Goal: Task Accomplishment & Management: Use online tool/utility

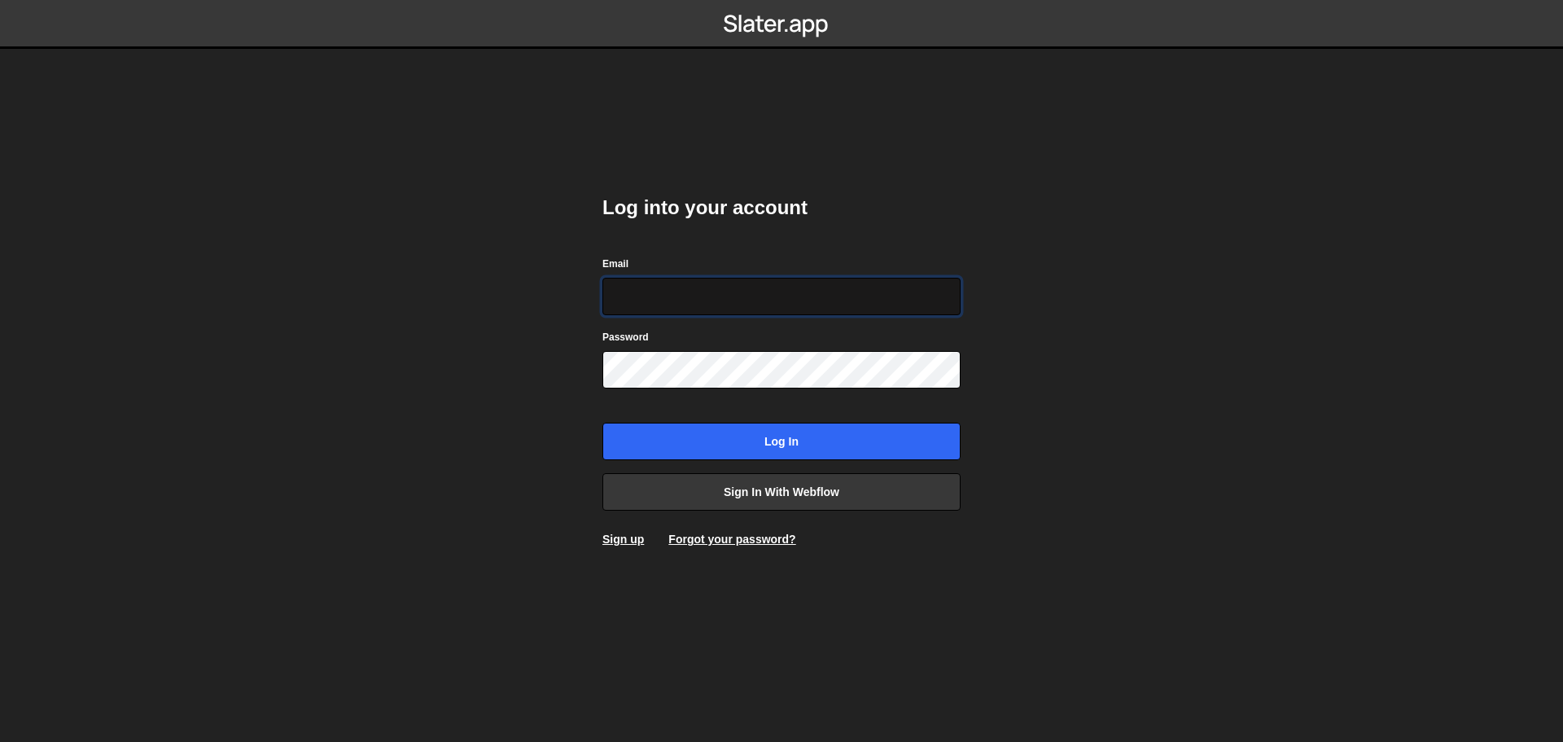
click at [802, 307] on input "Email" at bounding box center [781, 296] width 358 height 37
type input "[PERSON_NAME][EMAIL_ADDRESS][PERSON_NAME][DOMAIN_NAME]"
click at [602, 423] on input "Log in" at bounding box center [781, 441] width 358 height 37
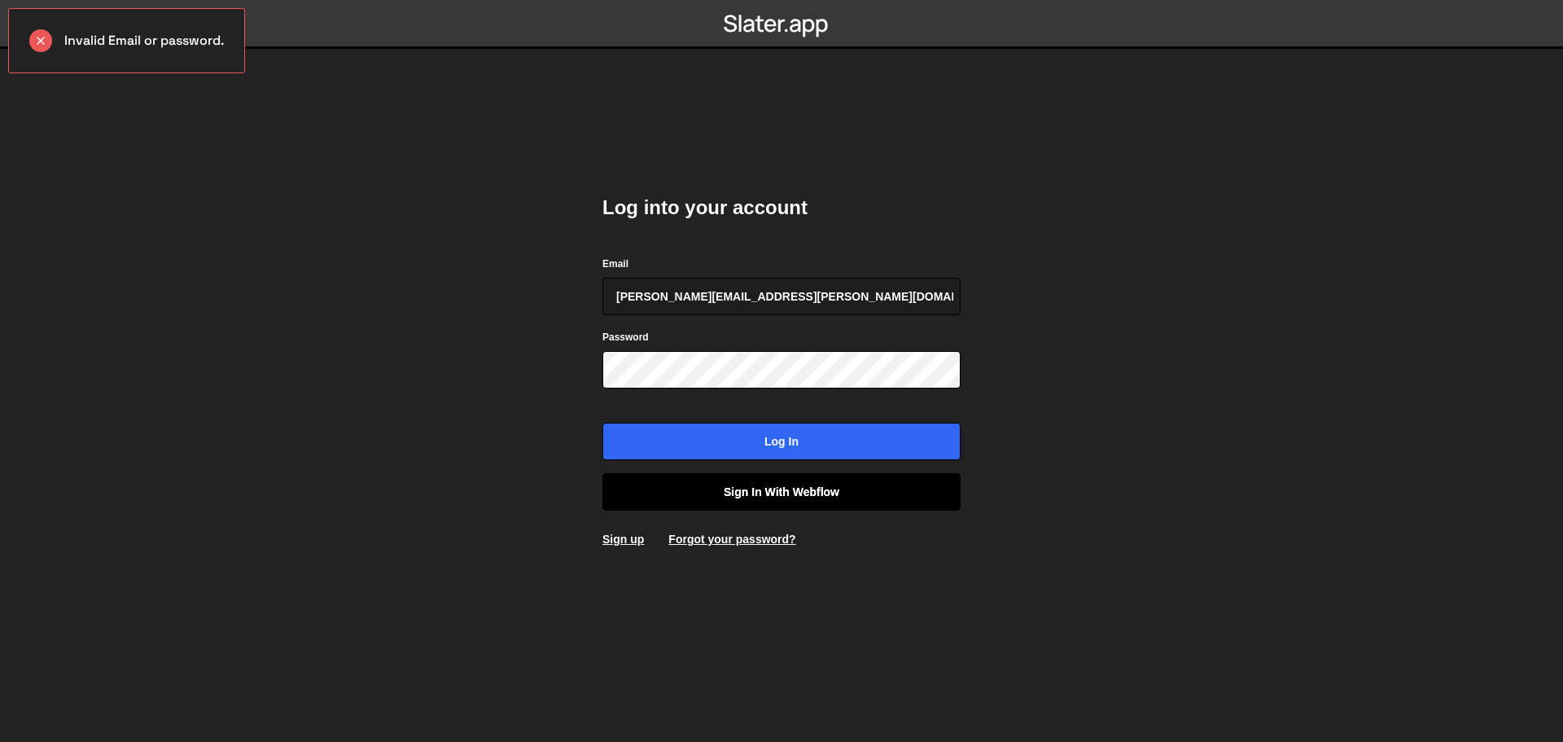
click at [786, 488] on link "Sign in with Webflow" at bounding box center [781, 491] width 358 height 37
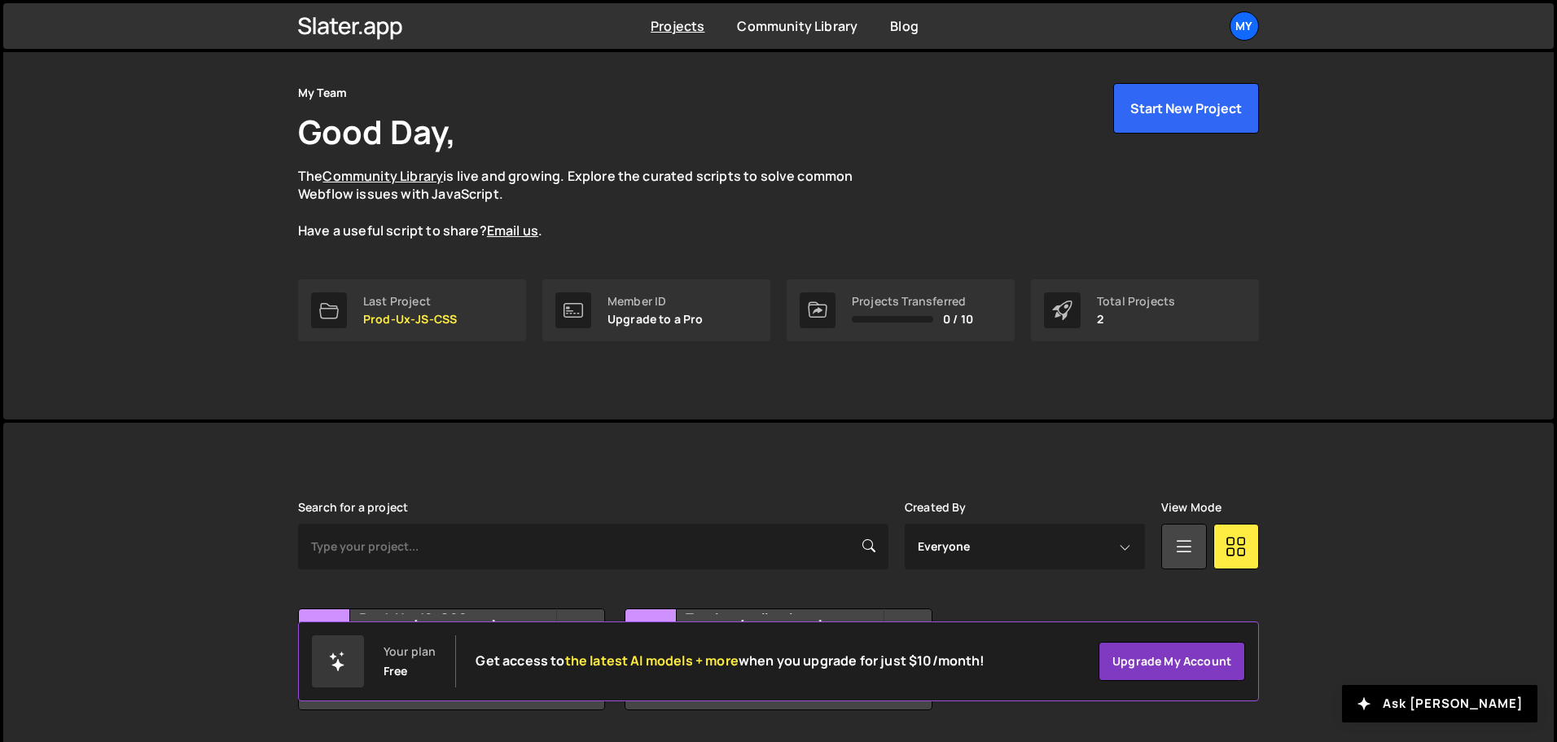
scroll to position [97, 0]
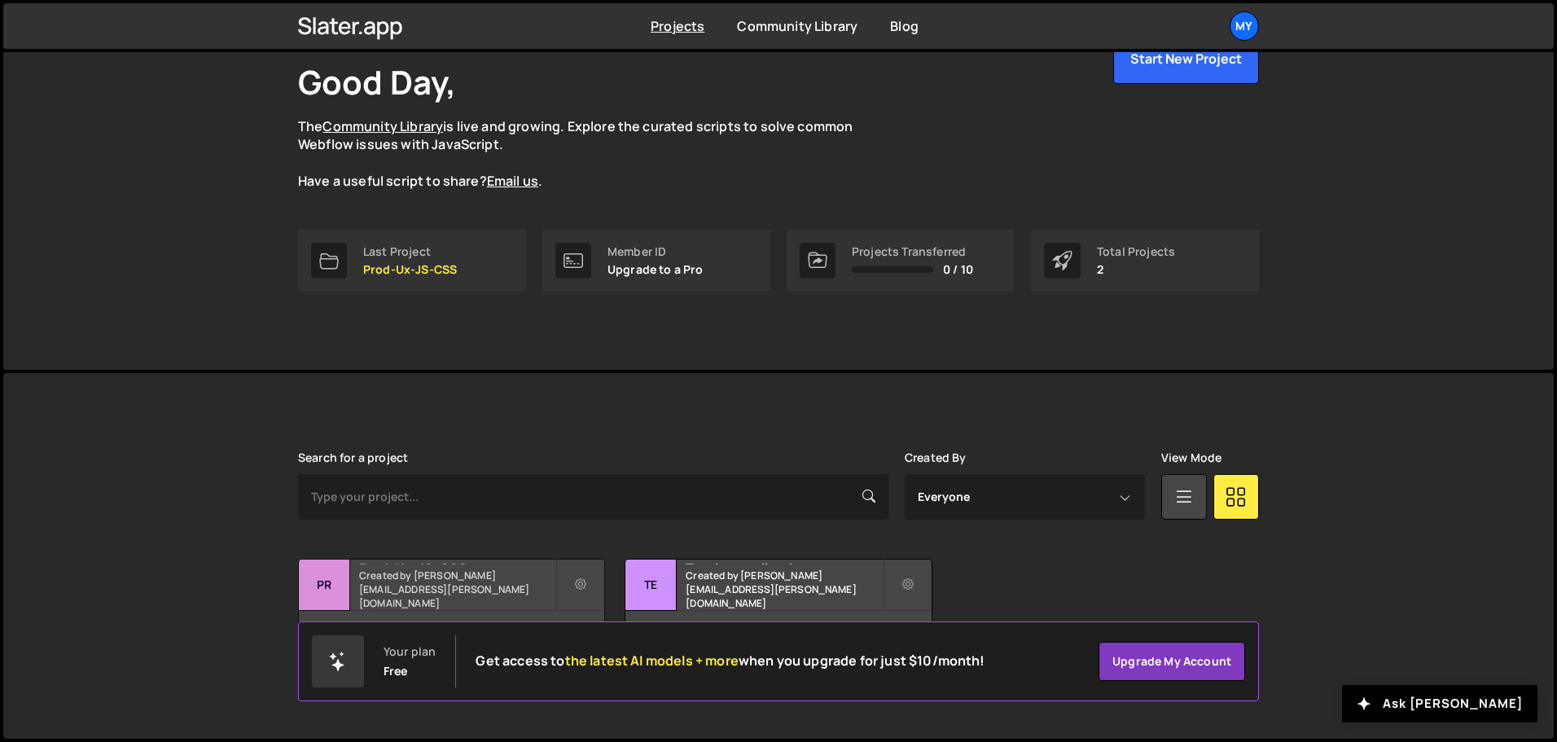
click at [482, 564] on h2 "Prod-Ux-JS-CSS" at bounding box center [457, 561] width 196 height 5
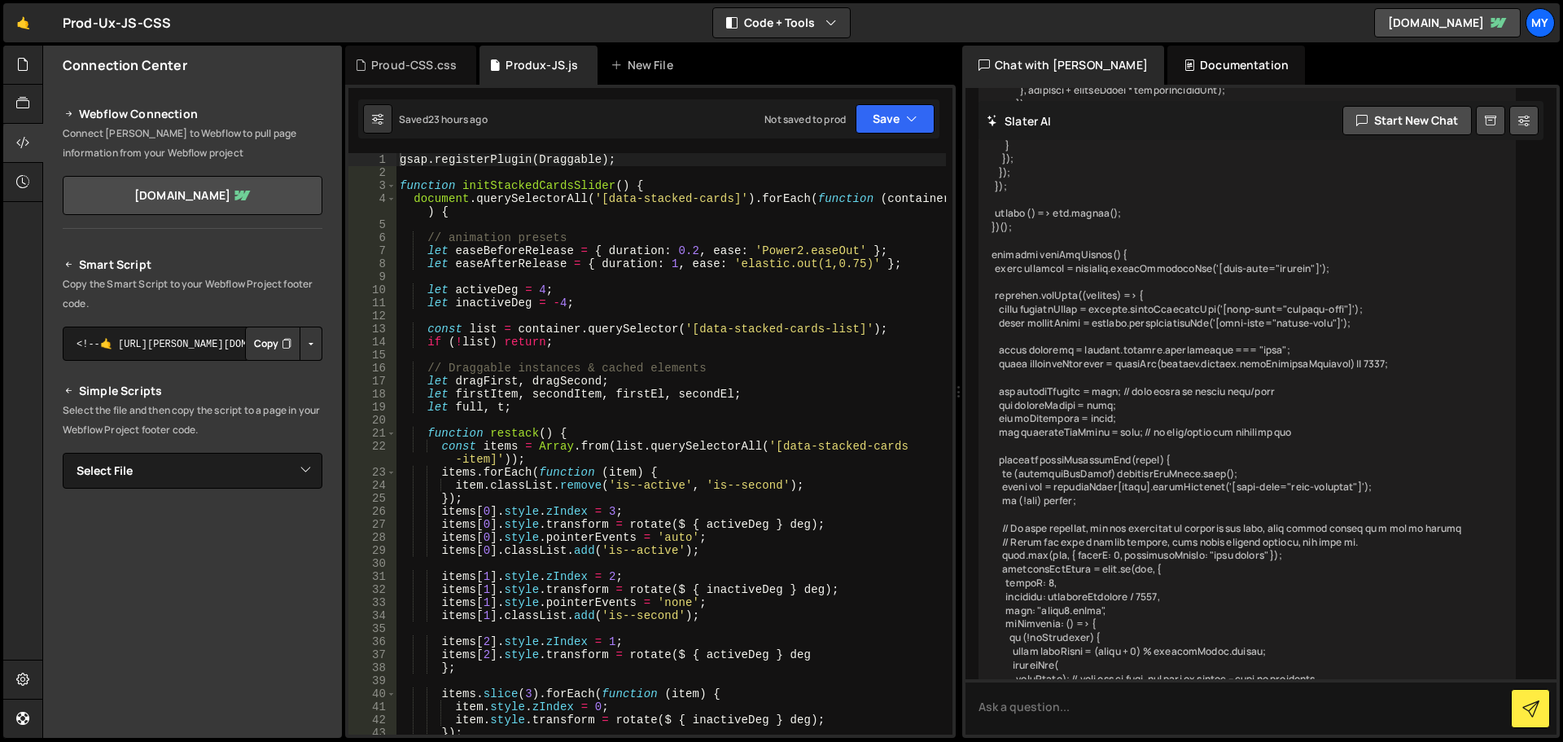
scroll to position [16279, 0]
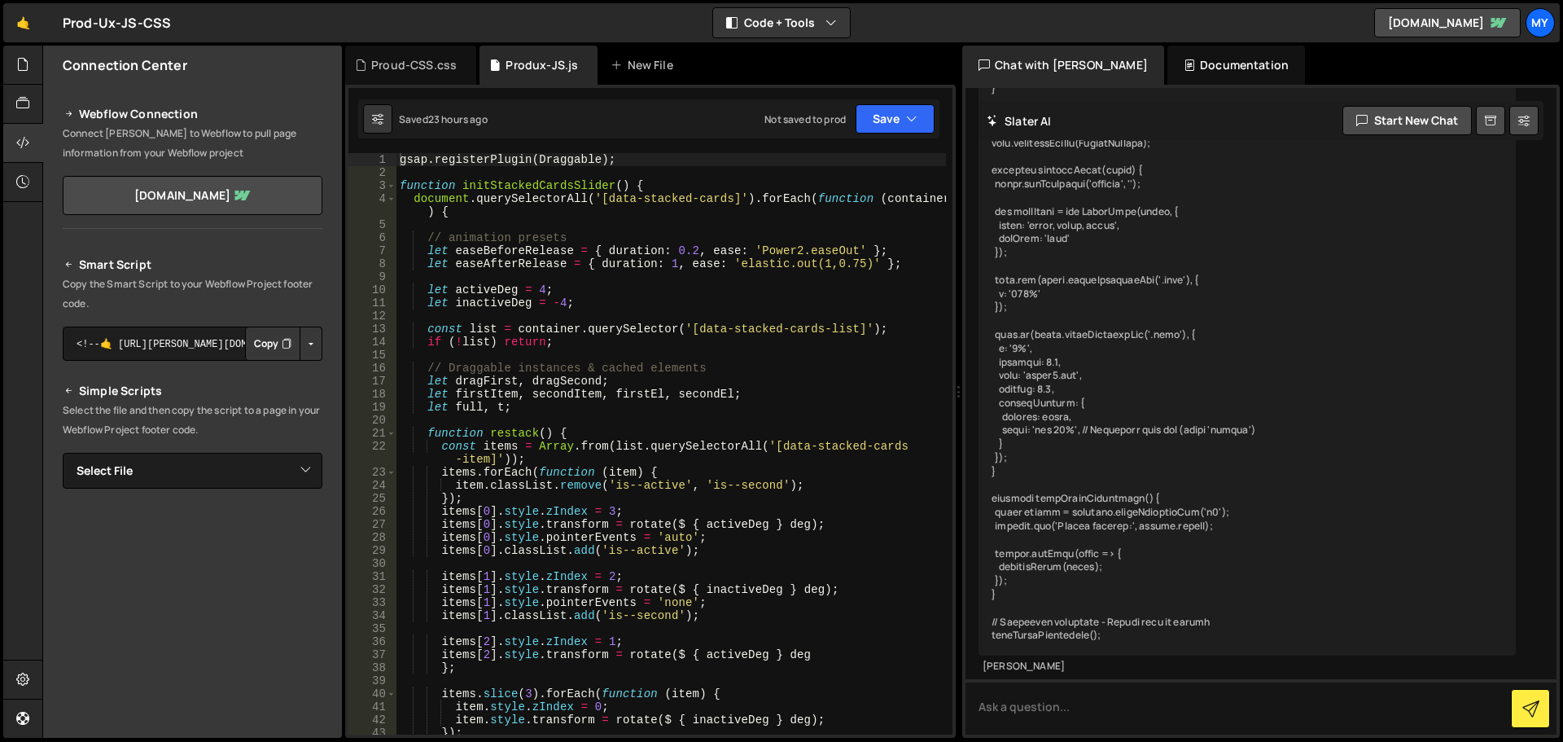
click at [500, 225] on div "gsap . registerPlugin ( Draggable ) ; function initStackedCardsSlider ( ) { doc…" at bounding box center [671, 456] width 550 height 607
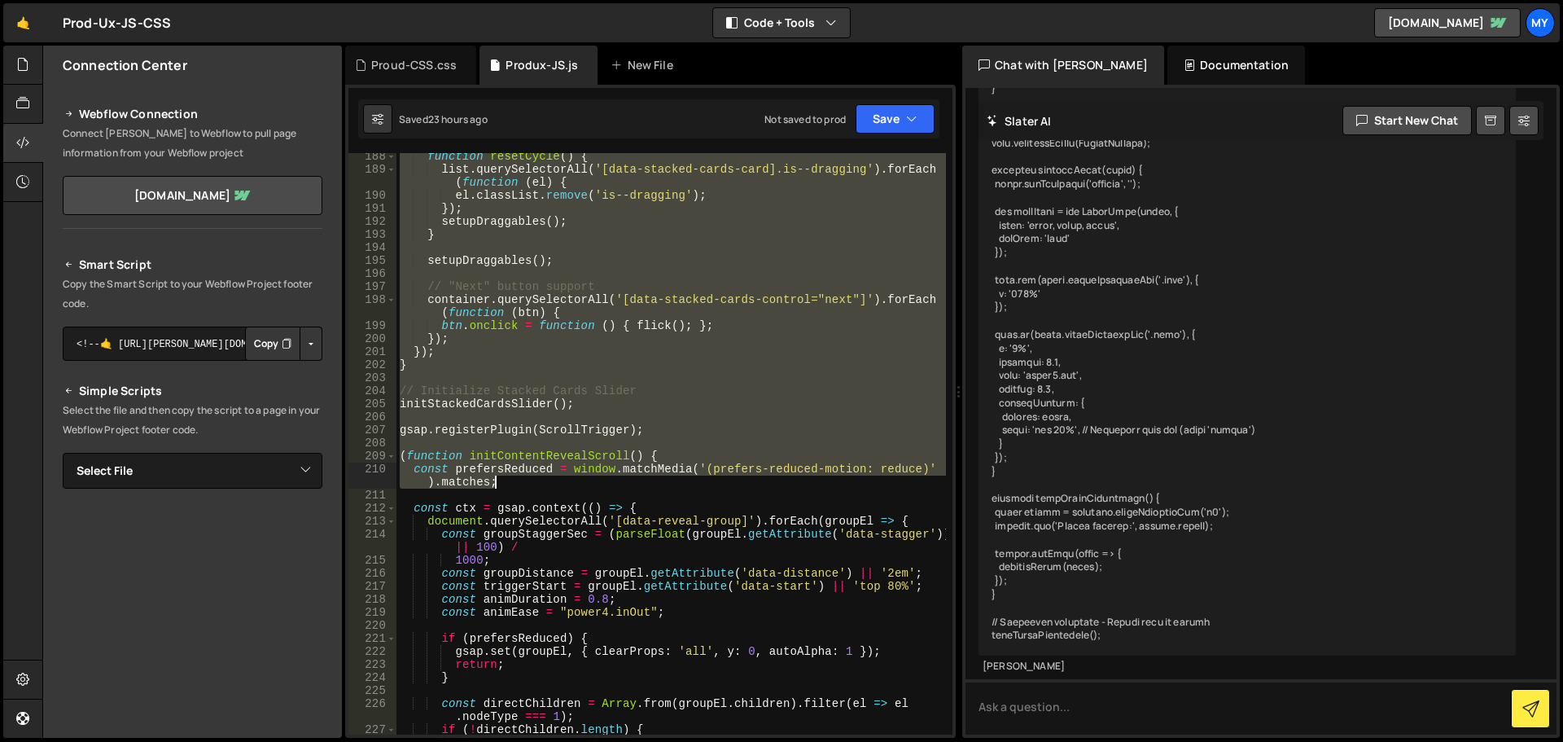
scroll to position [2491, 0]
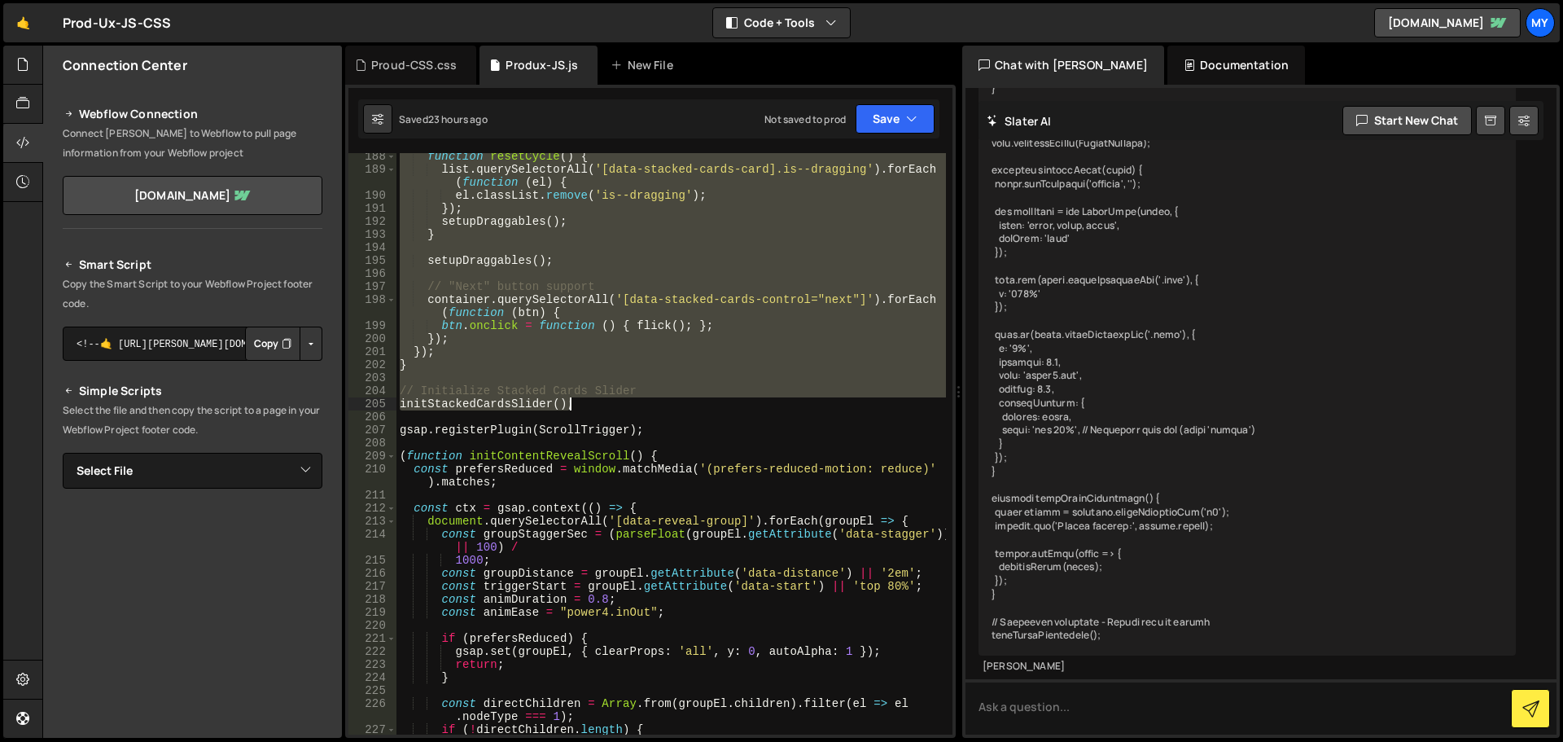
drag, startPoint x: 401, startPoint y: 159, endPoint x: 671, endPoint y: 407, distance: 367.1
click at [671, 407] on div "function resetCycle ( ) { list . querySelectorAll ( '[data-stacked-cards-card].…" at bounding box center [671, 453] width 550 height 607
click at [671, 407] on div "function resetCycle ( ) { list . querySelectorAll ( '[data-stacked-cards-card].…" at bounding box center [671, 443] width 550 height 581
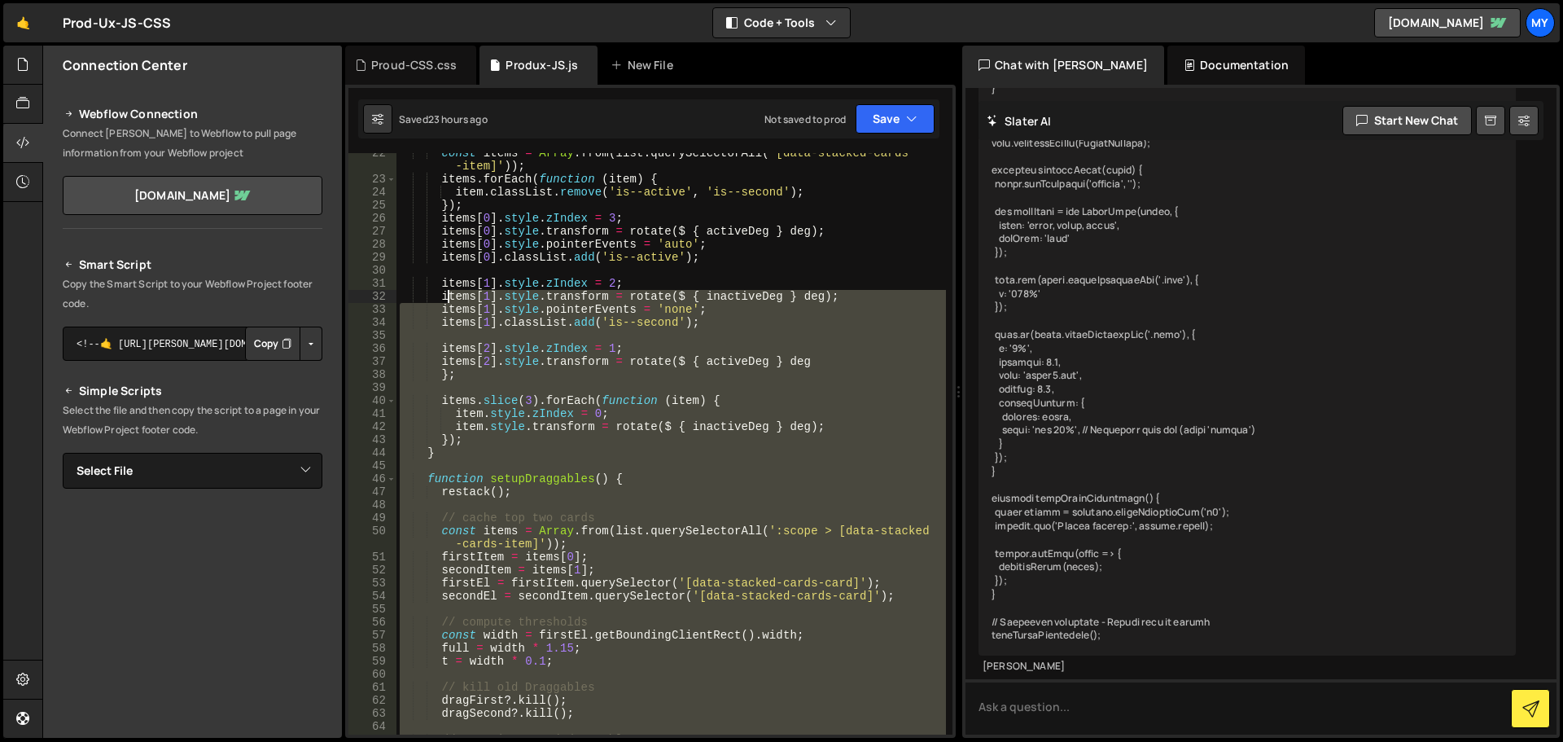
scroll to position [0, 0]
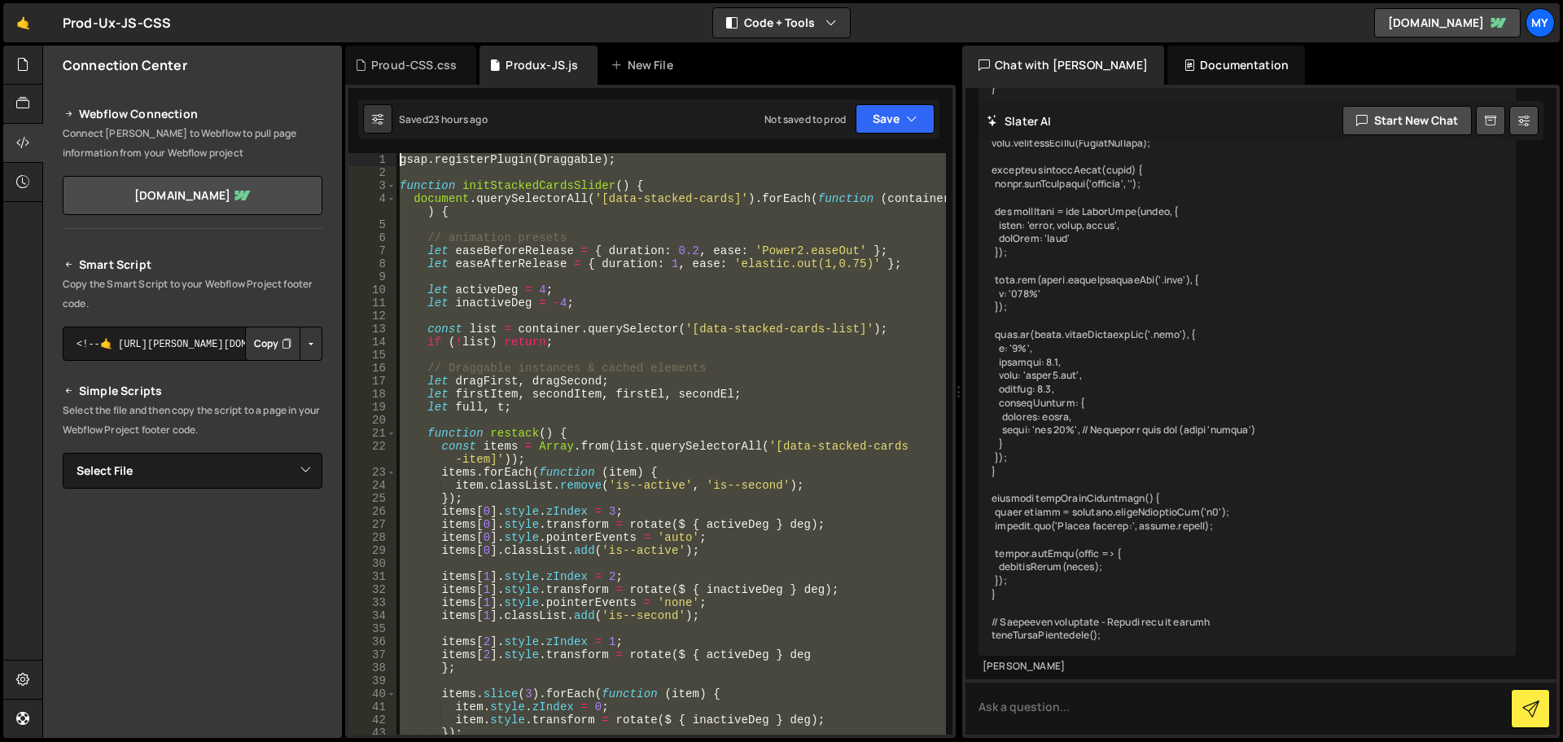
drag, startPoint x: 581, startPoint y: 405, endPoint x: 349, endPoint y: 136, distance: 355.0
click at [349, 136] on div "initStackedCardsSlider(); 1 2 3 4 5 6 7 8 9 10 11 12 13 14 15 16 17 18 19 20 21…" at bounding box center [650, 411] width 611 height 653
paste textarea "});"
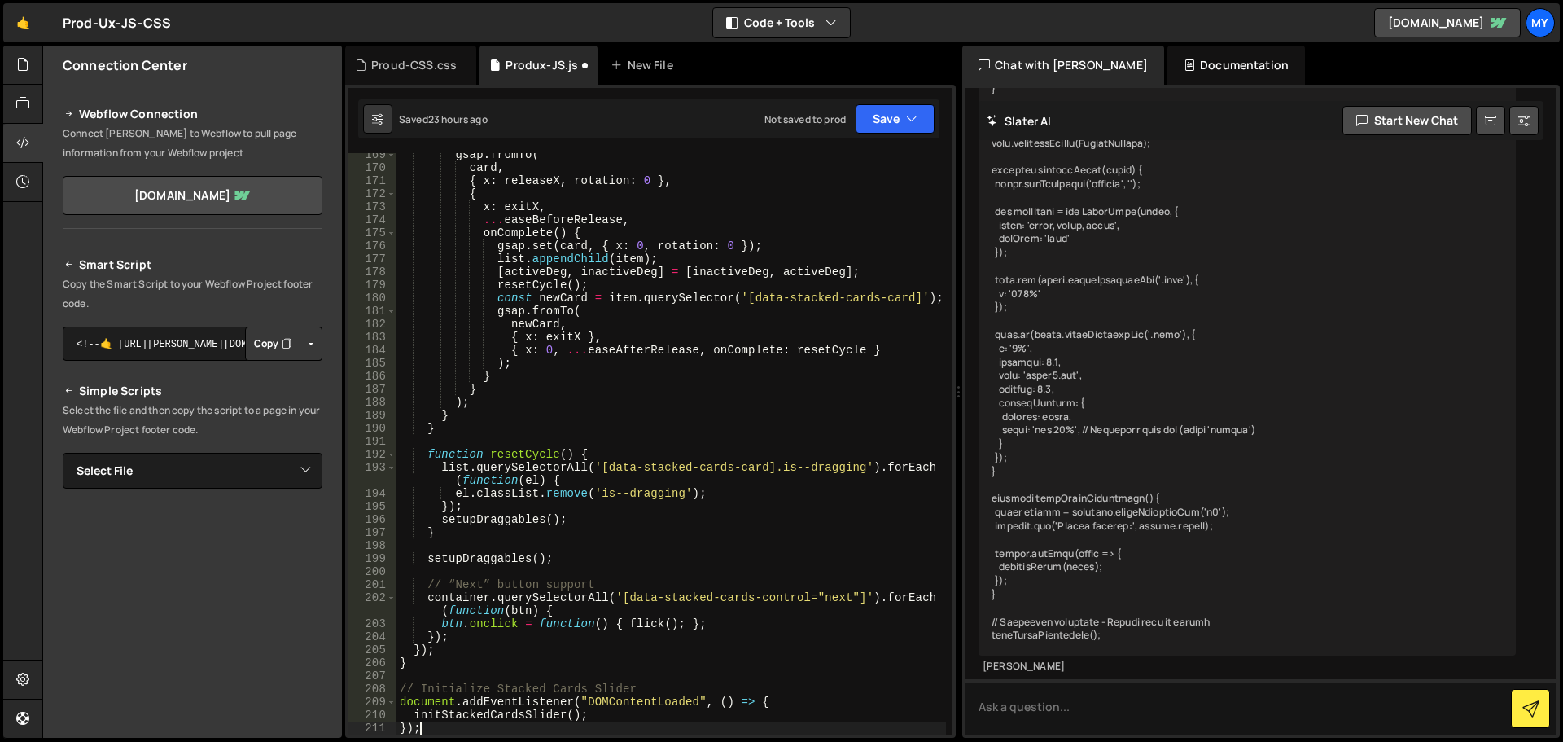
scroll to position [2258, 0]
click at [891, 131] on button "Save" at bounding box center [895, 118] width 79 height 29
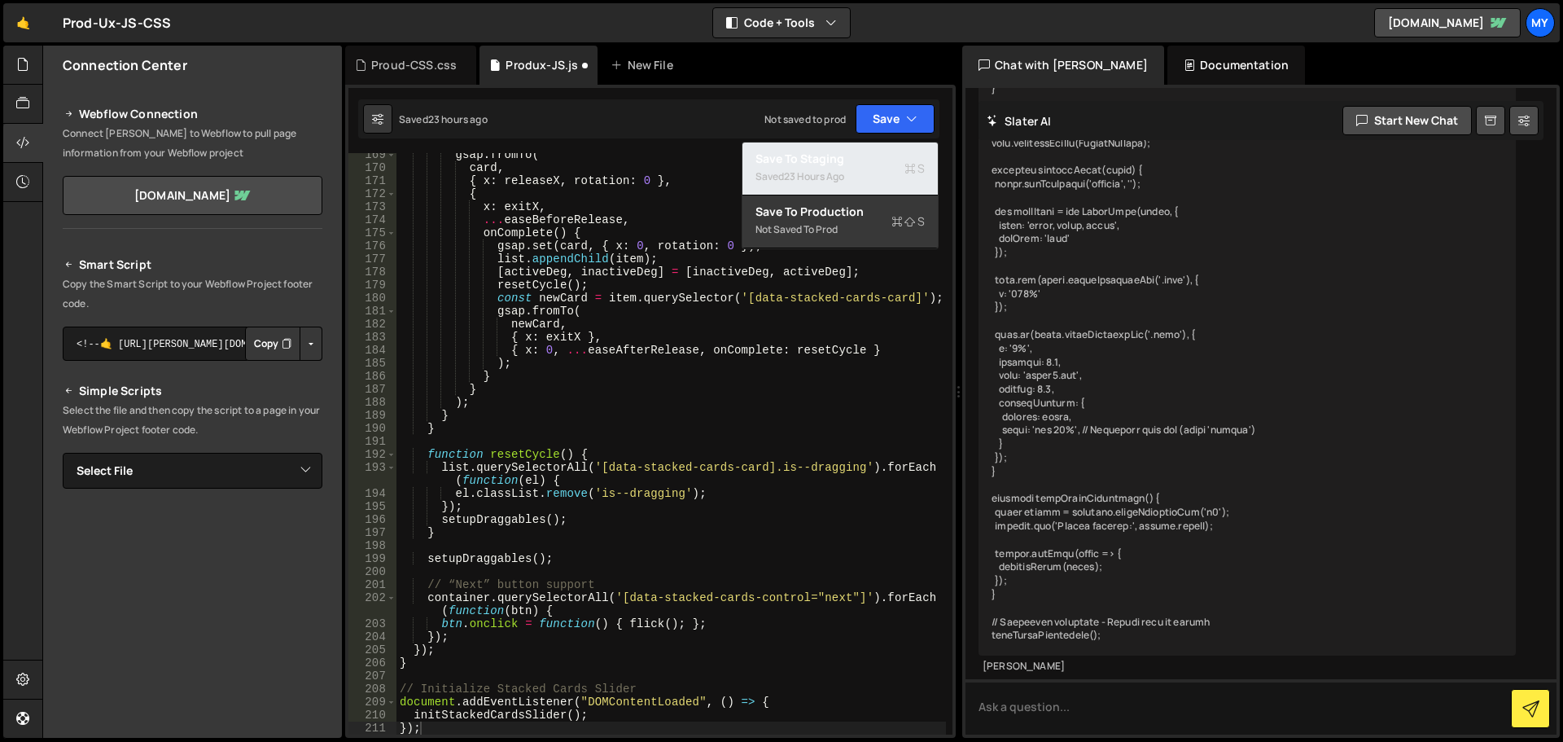
click at [865, 157] on div "Save to Staging S" at bounding box center [840, 159] width 169 height 16
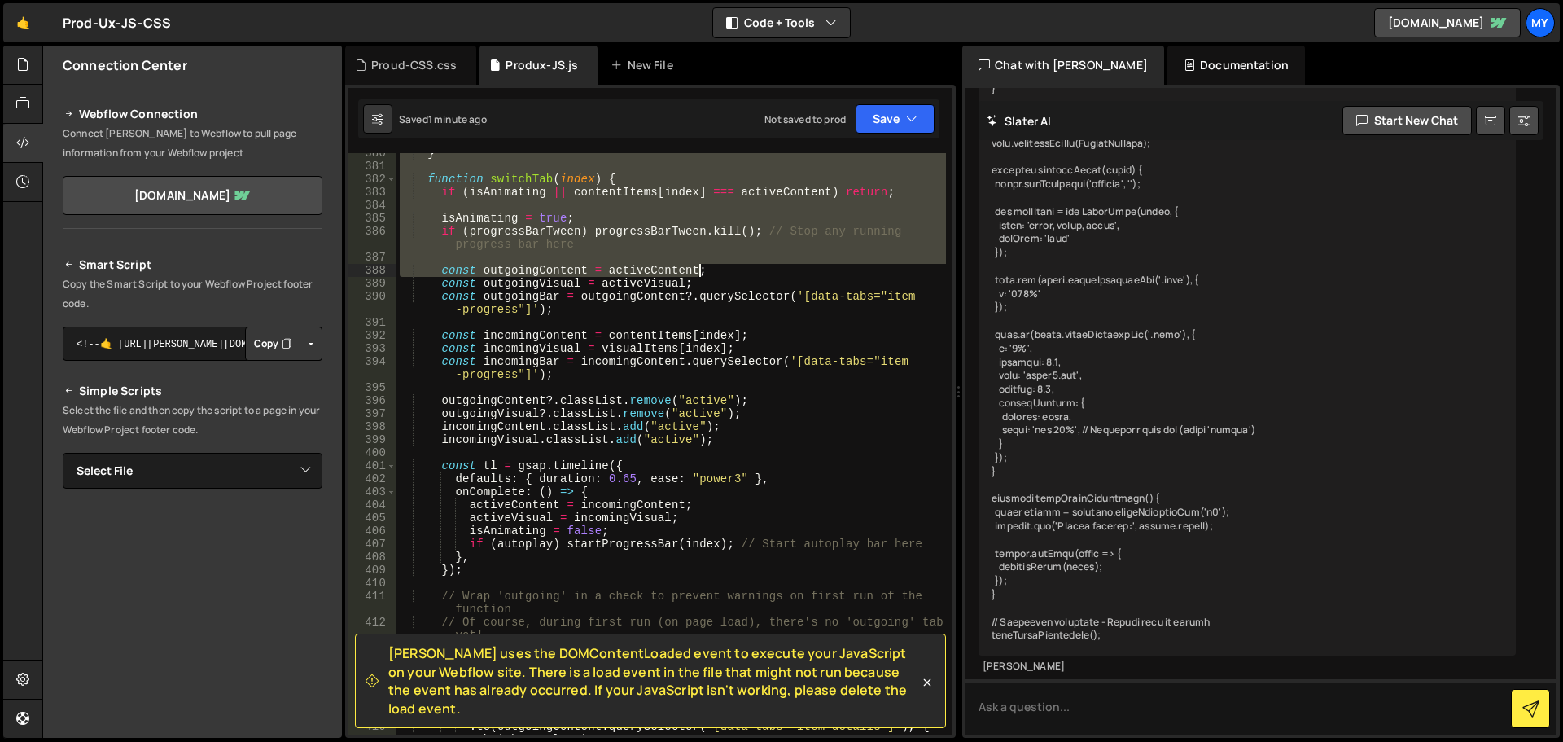
scroll to position [5178, 0]
drag, startPoint x: 401, startPoint y: 164, endPoint x: 738, endPoint y: 275, distance: 355.0
click at [738, 275] on div "} function switchTab ( index ) { if ( isAnimating || contentItems [ index ] ===…" at bounding box center [671, 457] width 550 height 620
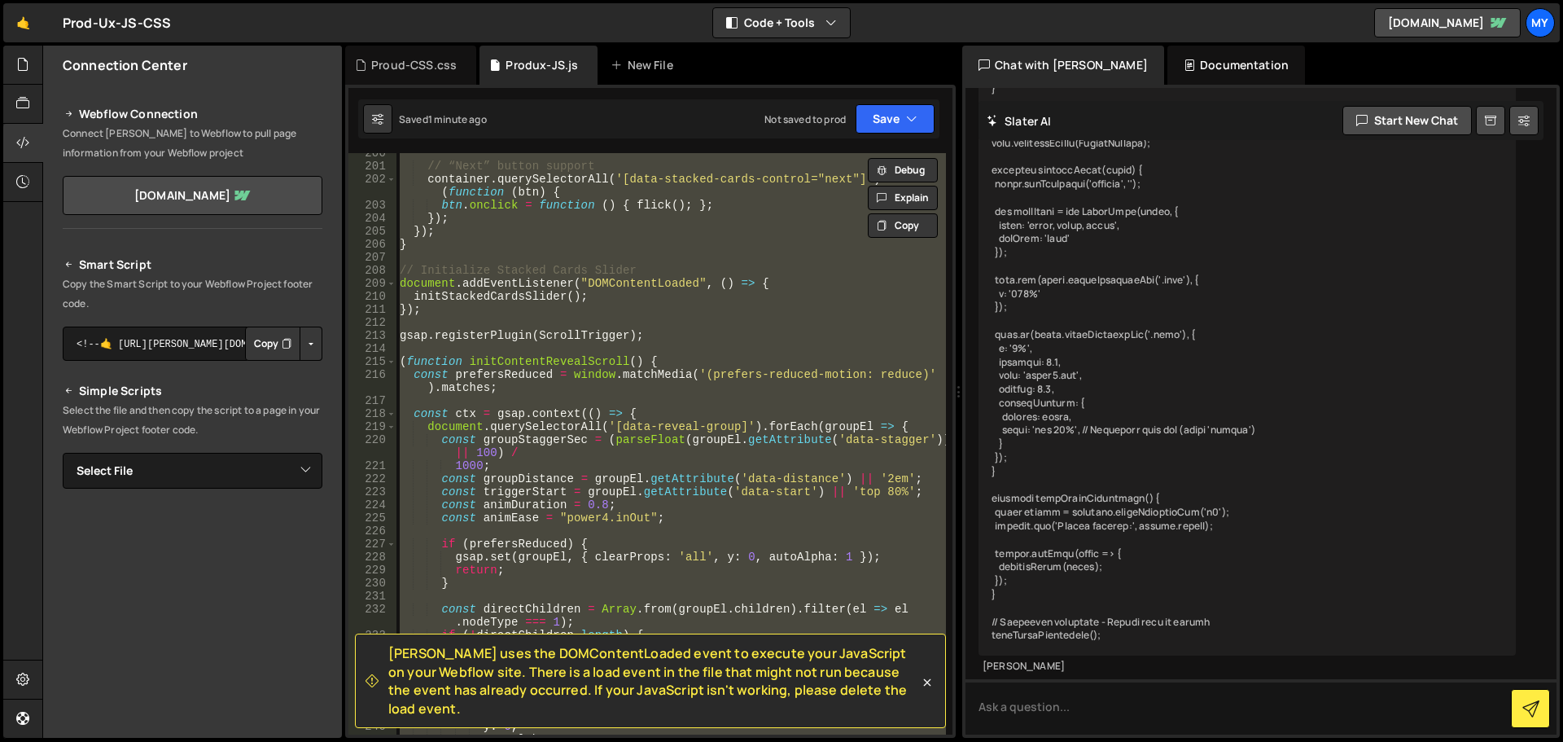
scroll to position [0, 0]
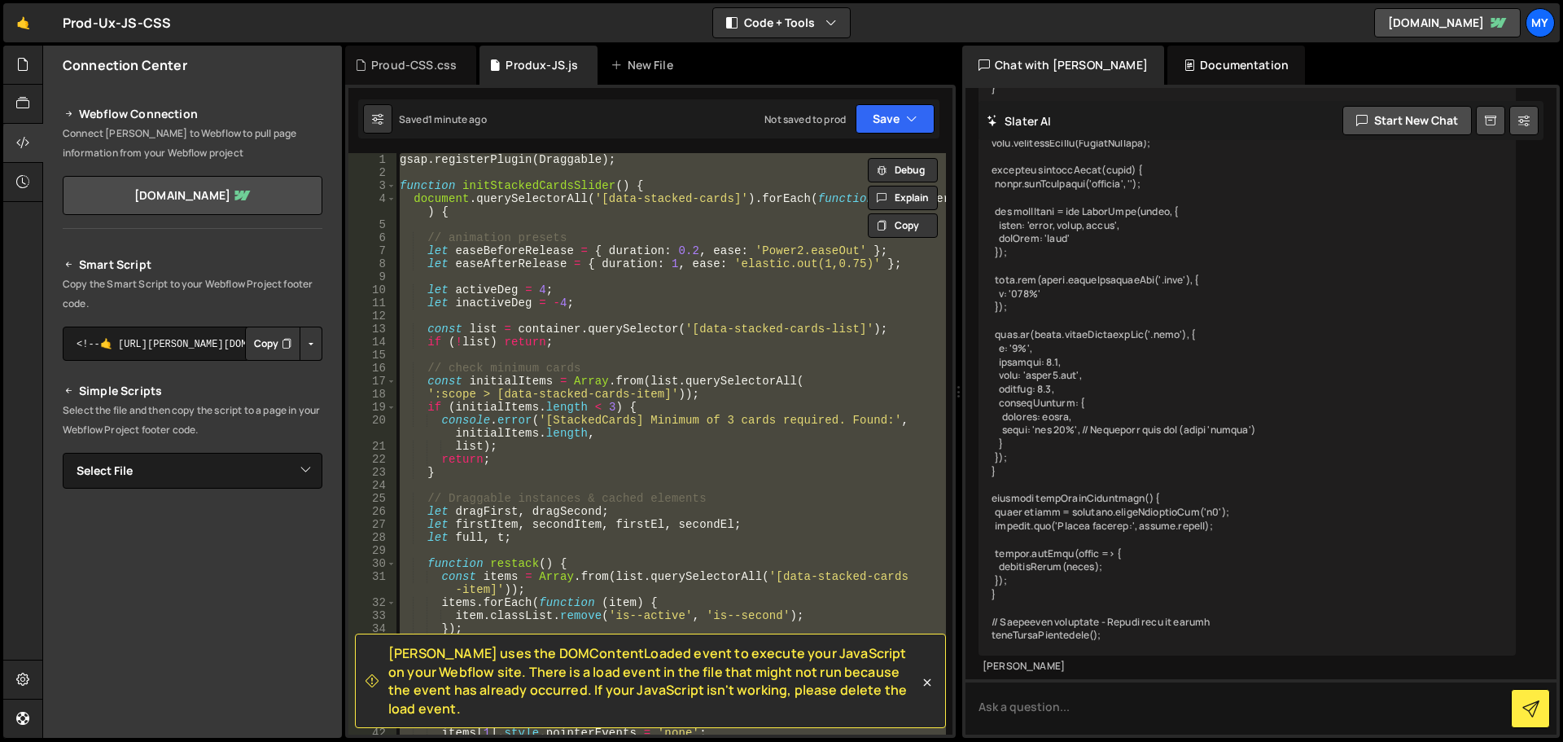
click at [649, 297] on div "gsap . registerPlugin ( Draggable ) ; function initStackedCardsSlider ( ) { doc…" at bounding box center [671, 443] width 550 height 581
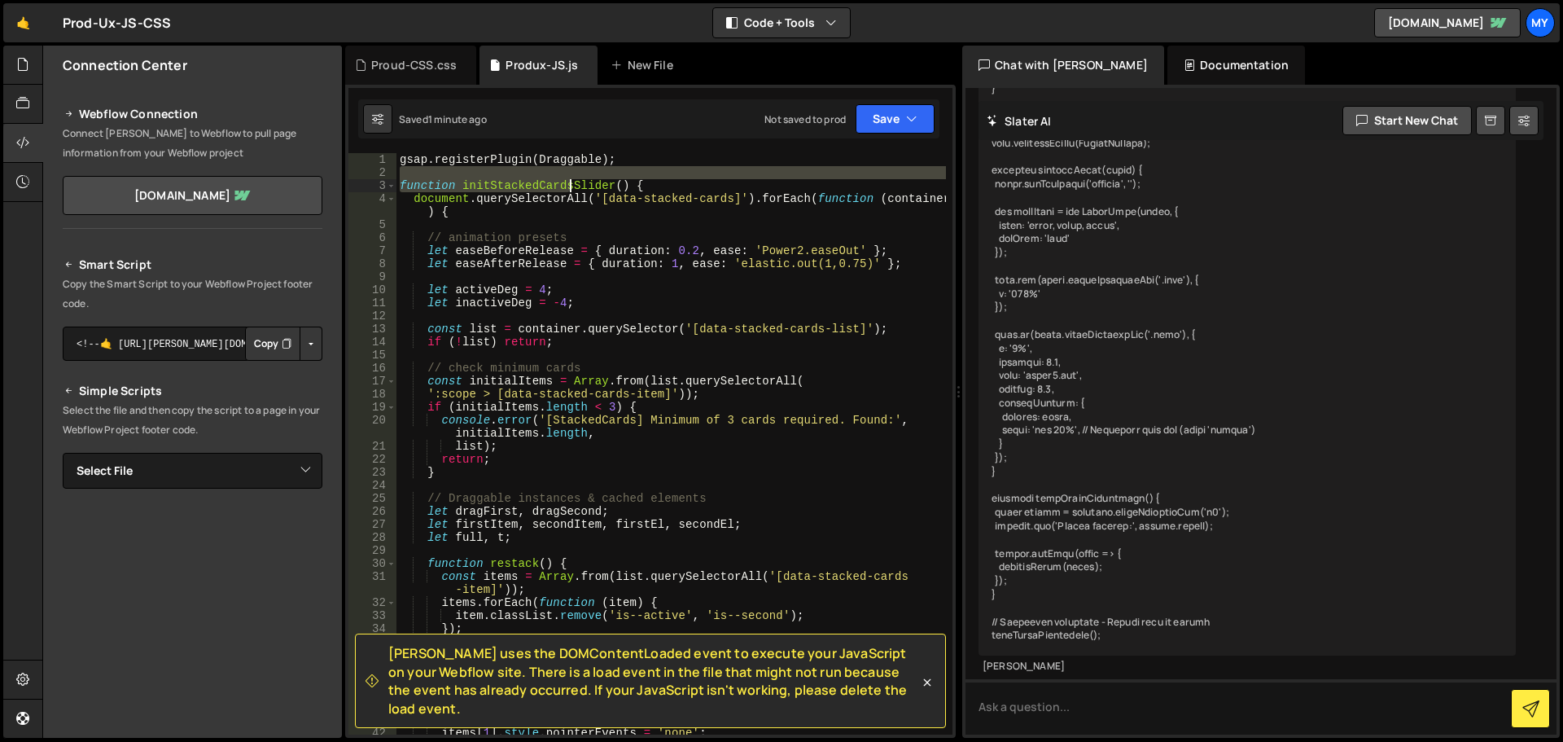
drag, startPoint x: 400, startPoint y: 166, endPoint x: 593, endPoint y: 186, distance: 194.0
click at [593, 186] on div "gsap . registerPlugin ( Draggable ) ; function initStackedCardsSlider ( ) { doc…" at bounding box center [671, 456] width 550 height 607
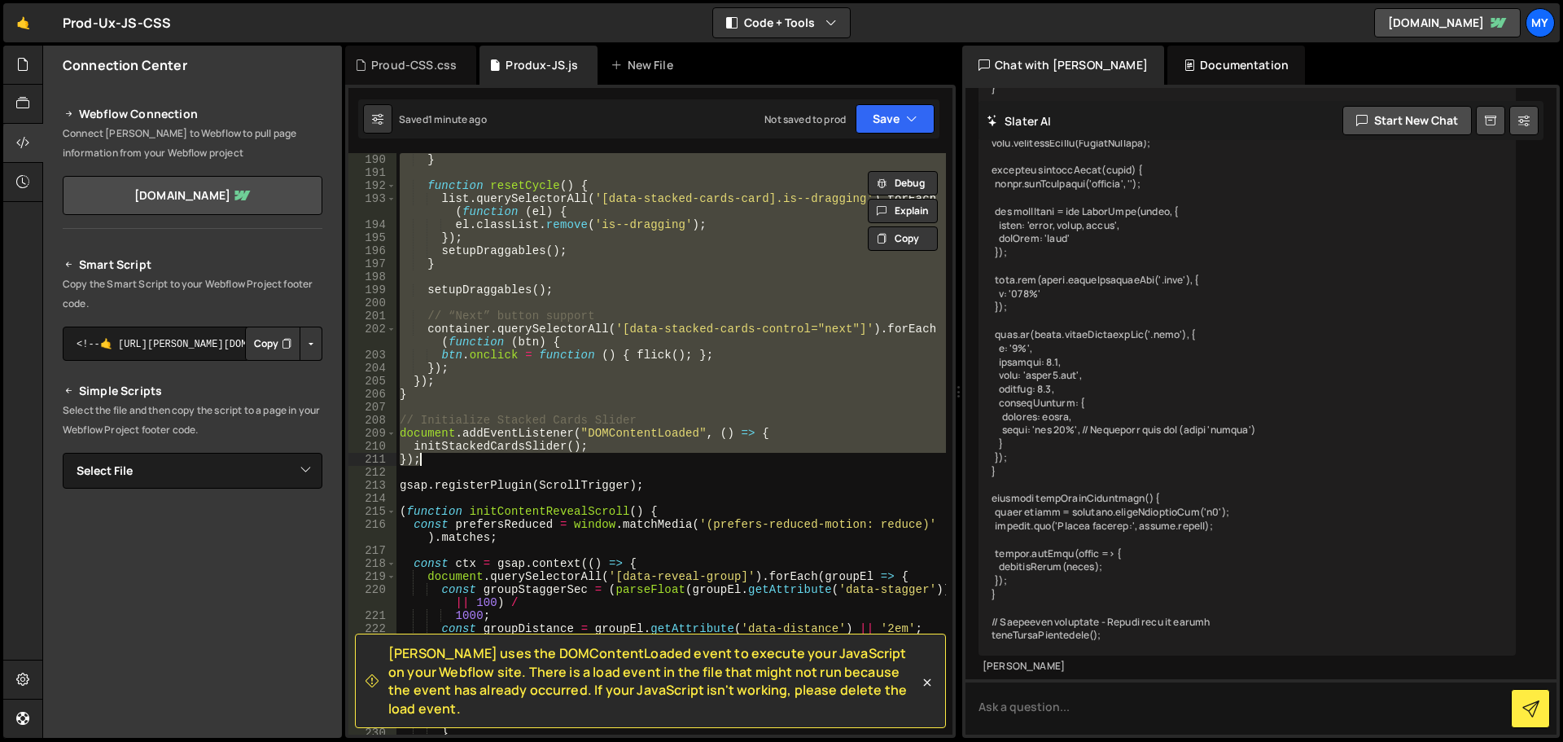
scroll to position [2540, 0]
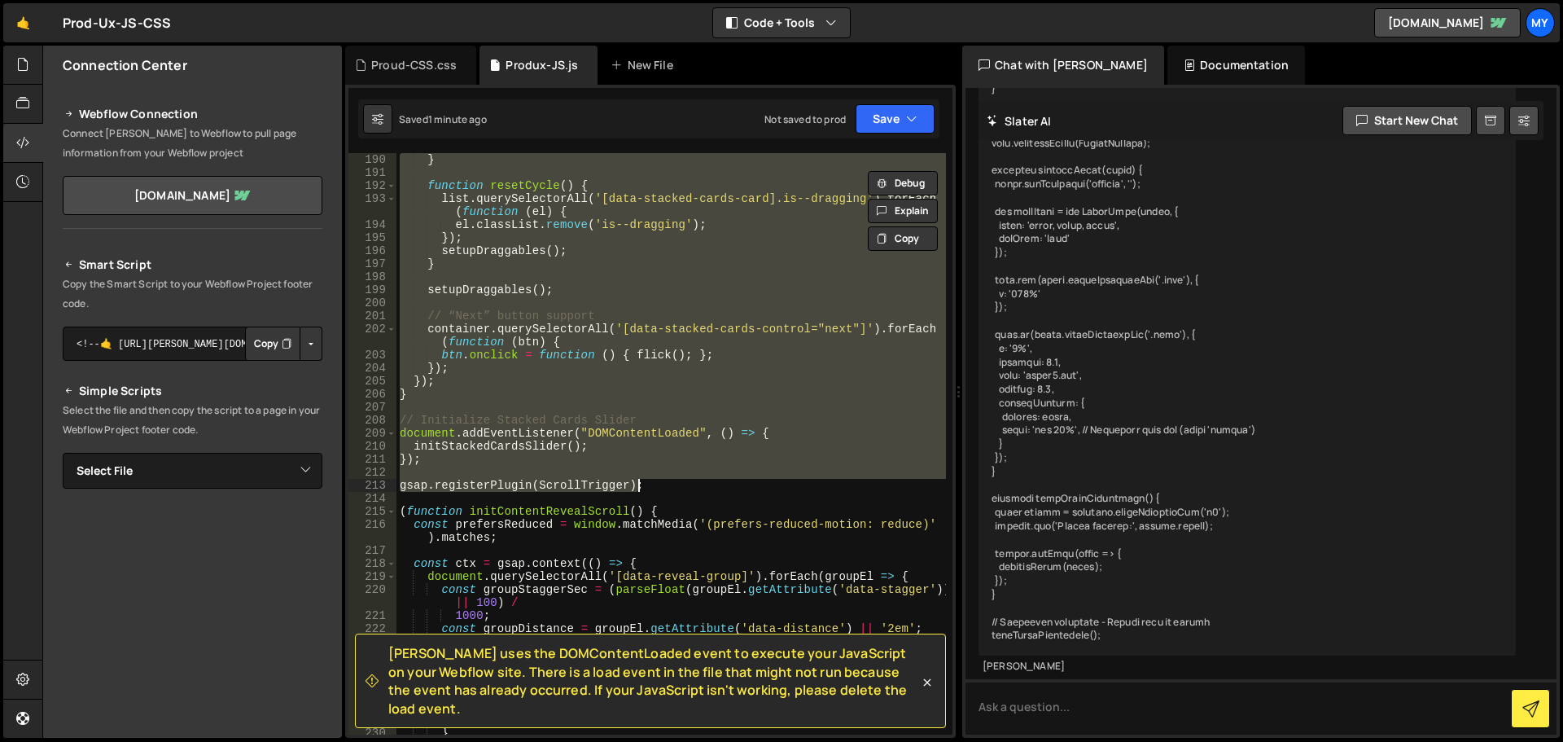
drag, startPoint x: 400, startPoint y: 159, endPoint x: 653, endPoint y: 490, distance: 417.0
click at [653, 490] on div "} function resetCycle ( ) { list . querySelectorAll ( '[data-stacked-cards-card…" at bounding box center [671, 456] width 550 height 607
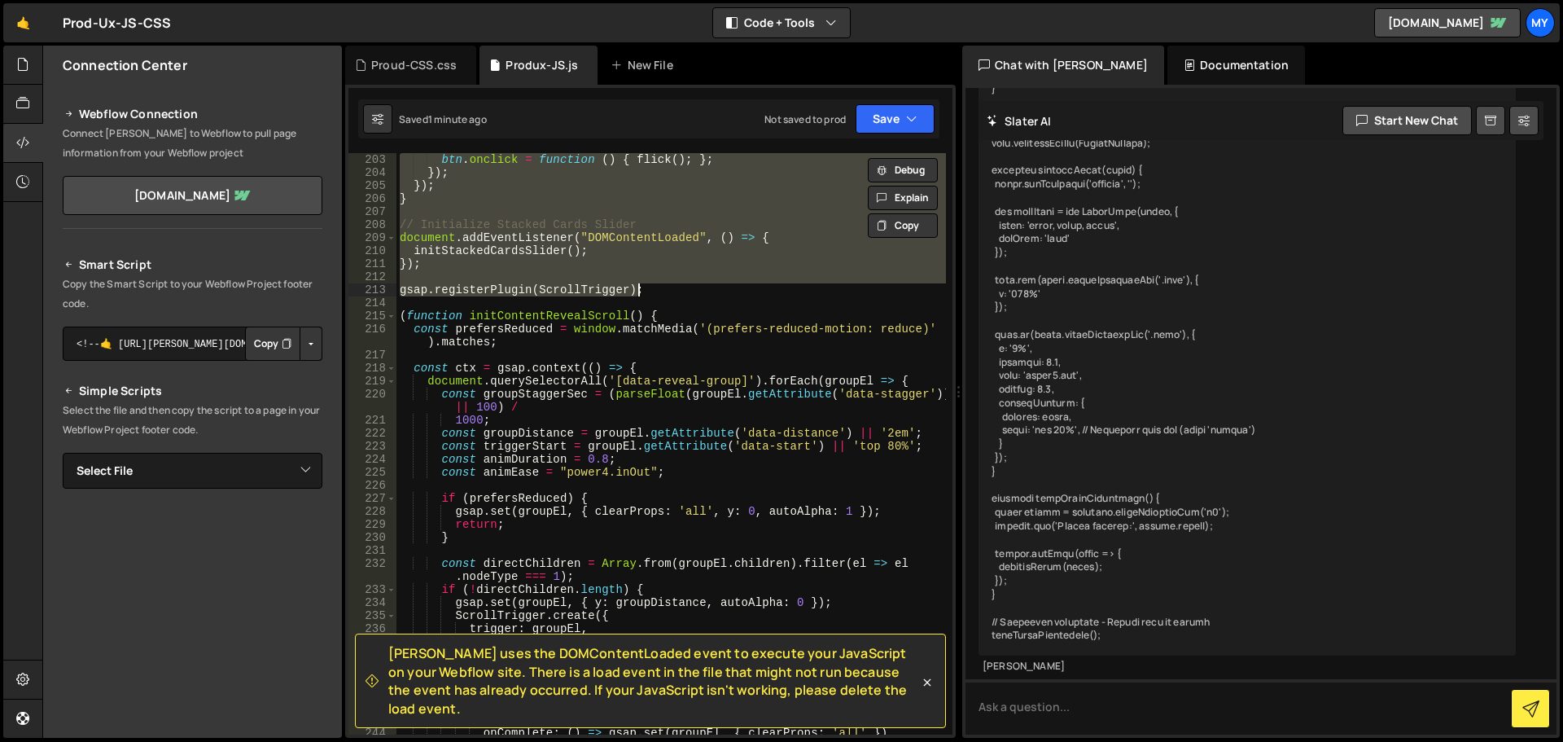
paste textarea "}"
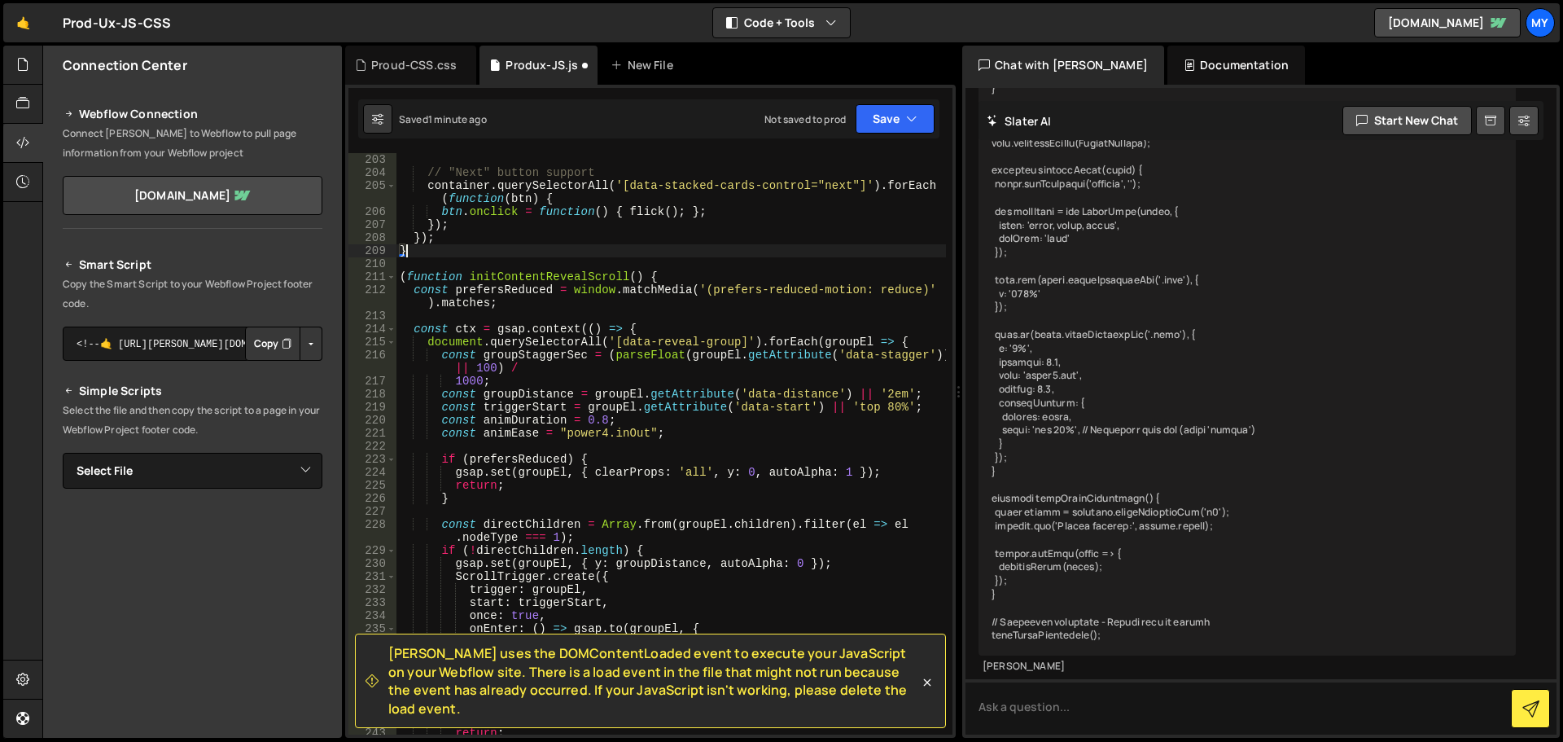
scroll to position [2710, 0]
click at [911, 108] on button "Save" at bounding box center [895, 118] width 79 height 29
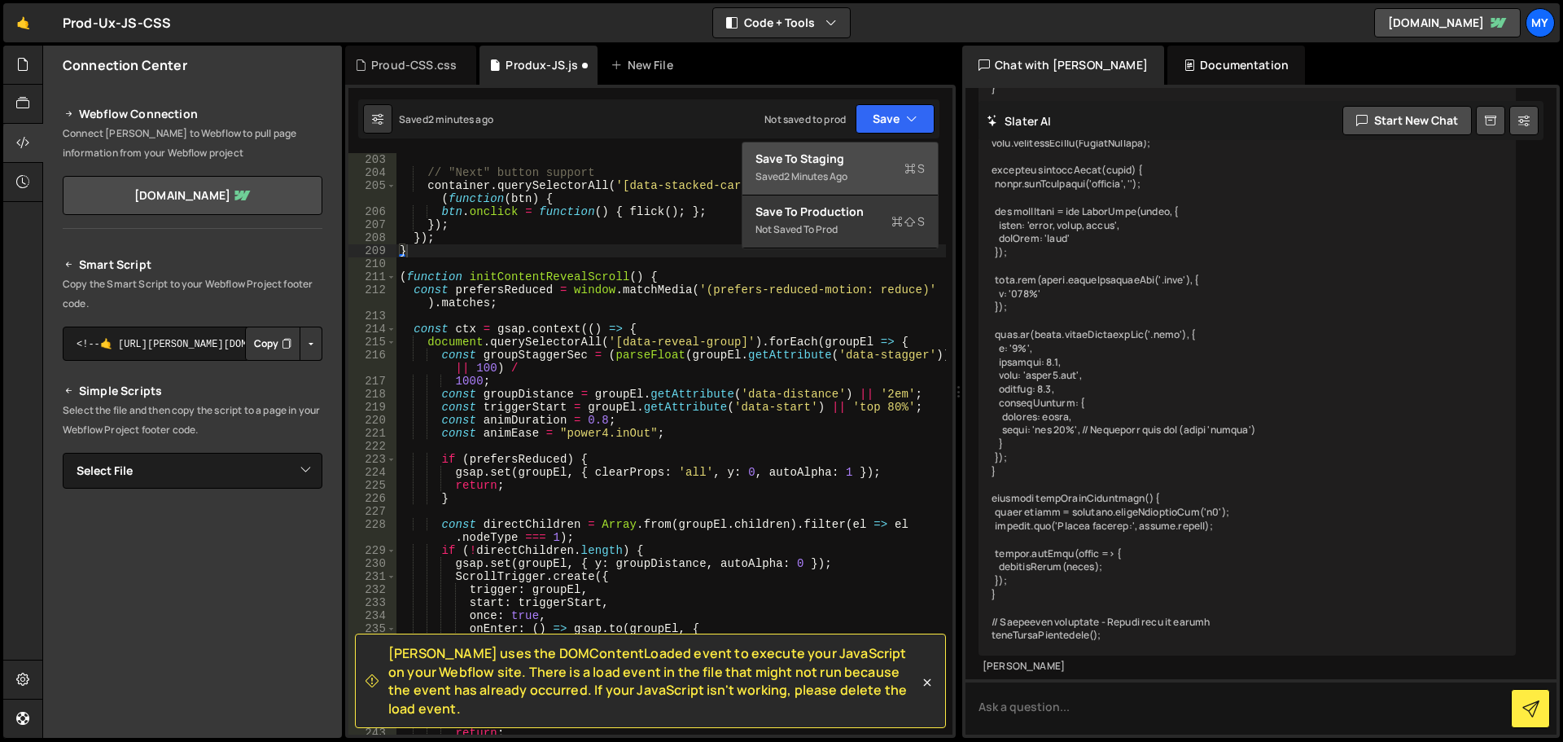
click at [853, 156] on div "Save to Staging S" at bounding box center [840, 159] width 169 height 16
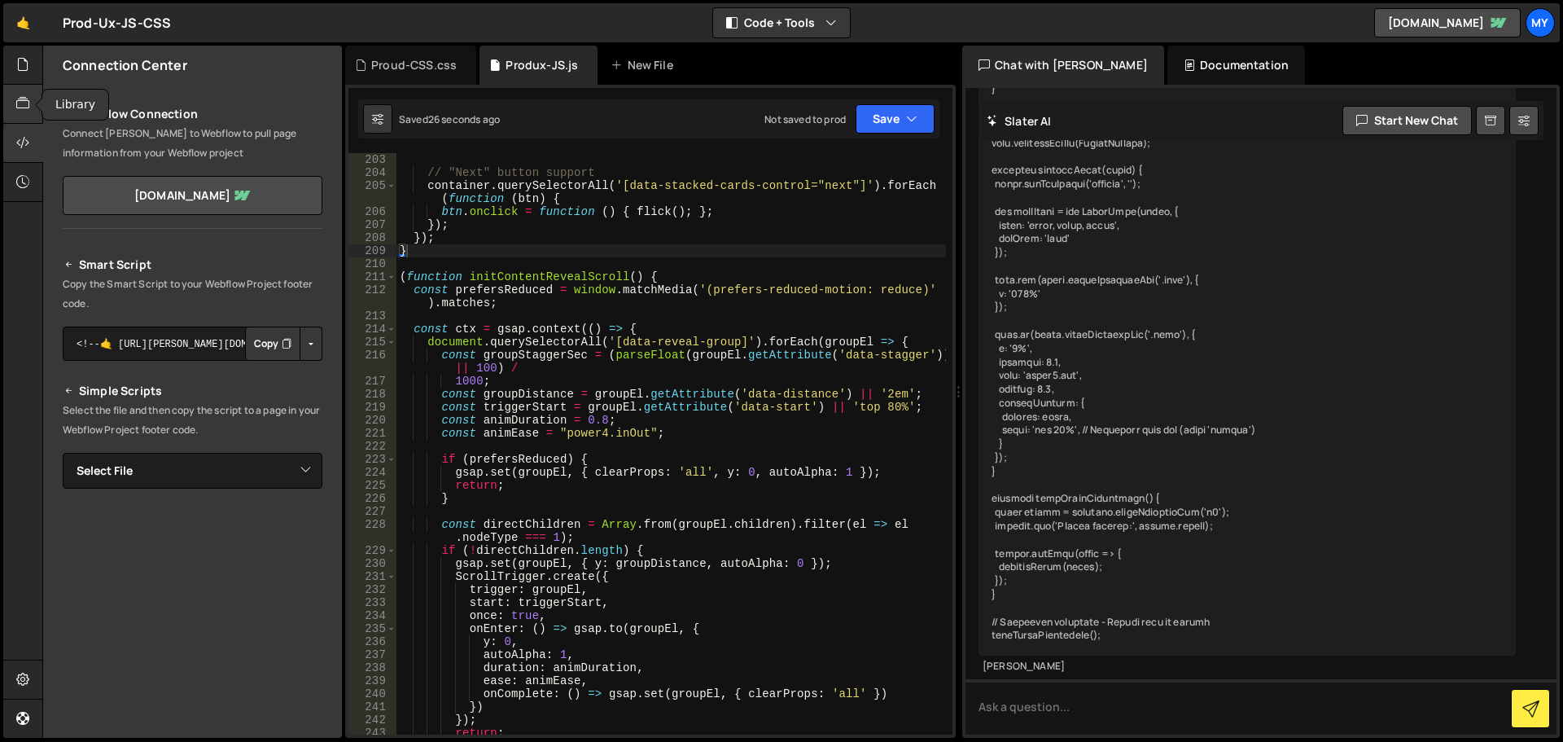
click at [33, 103] on div at bounding box center [23, 104] width 40 height 39
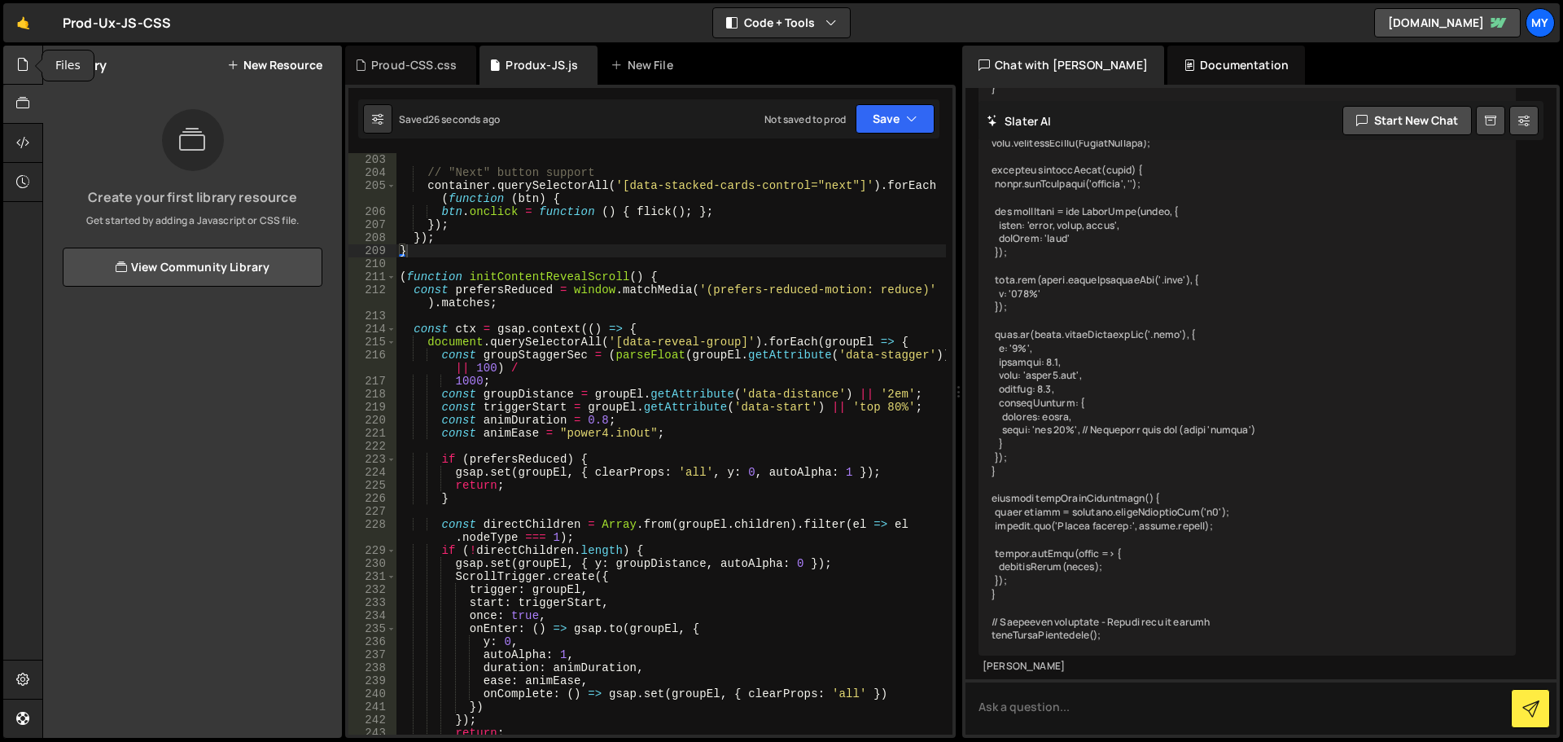
click at [22, 71] on icon at bounding box center [22, 64] width 13 height 18
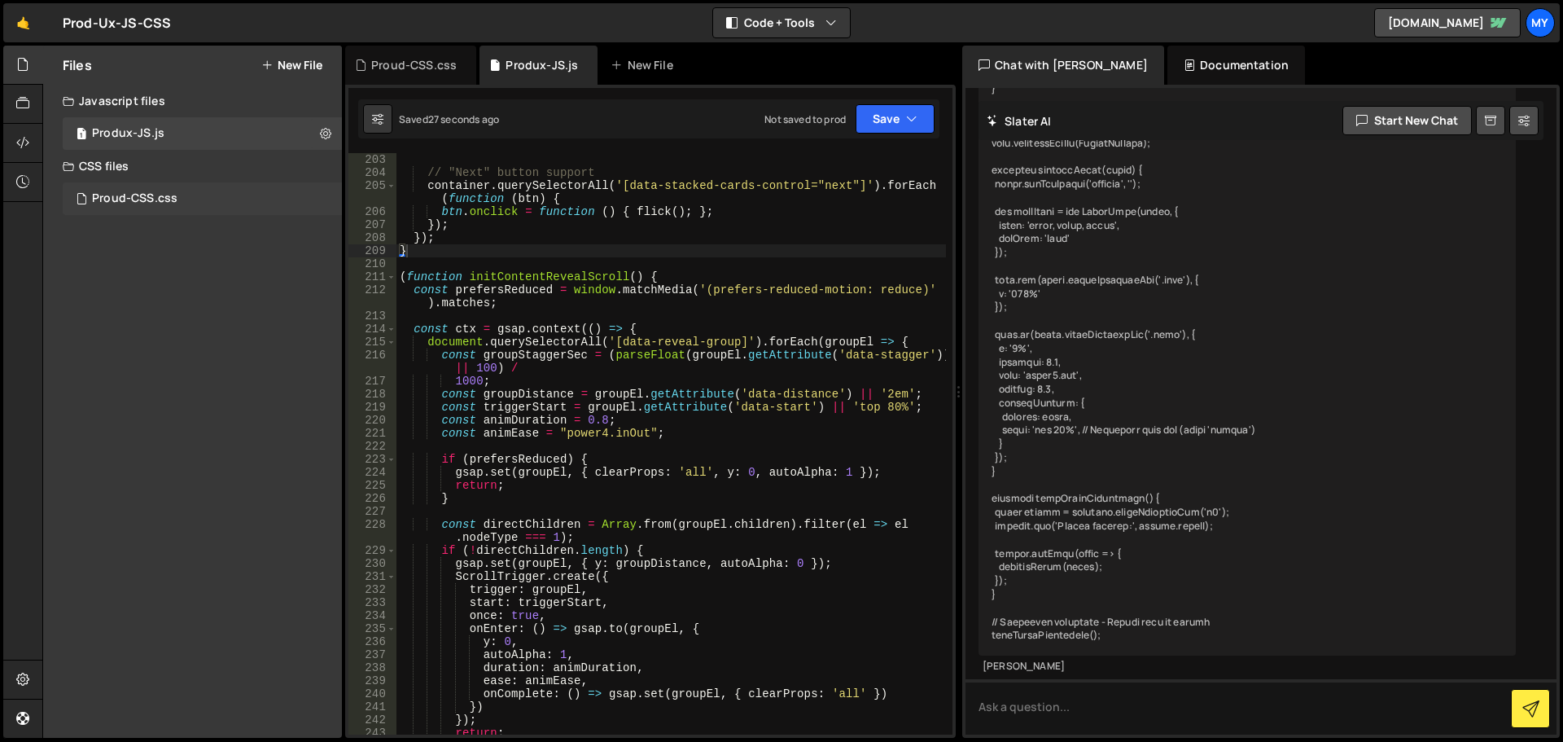
click at [154, 195] on div "Proud-CSS.css" at bounding box center [134, 198] width 85 height 15
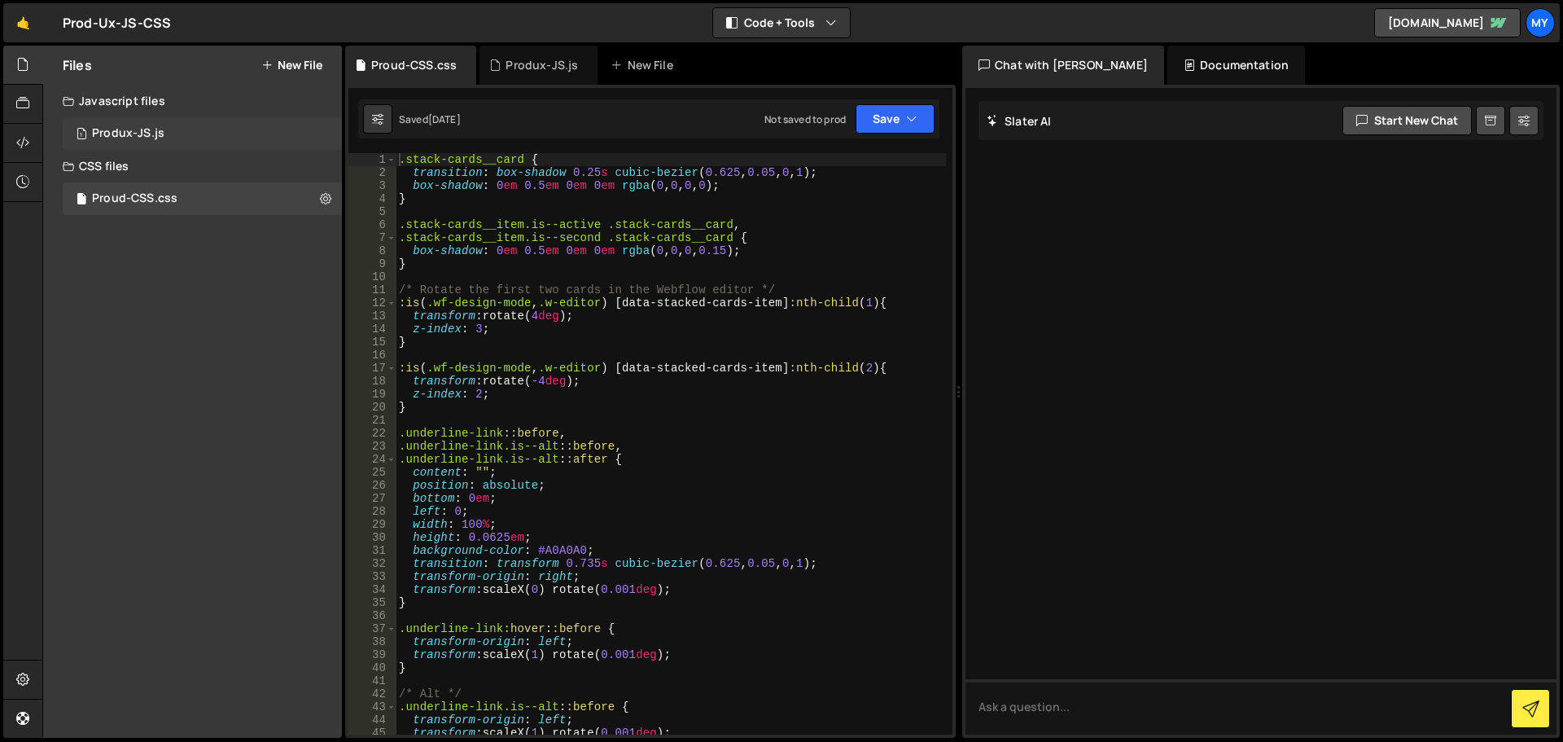
click at [132, 139] on div "Produx-JS.js" at bounding box center [128, 133] width 72 height 15
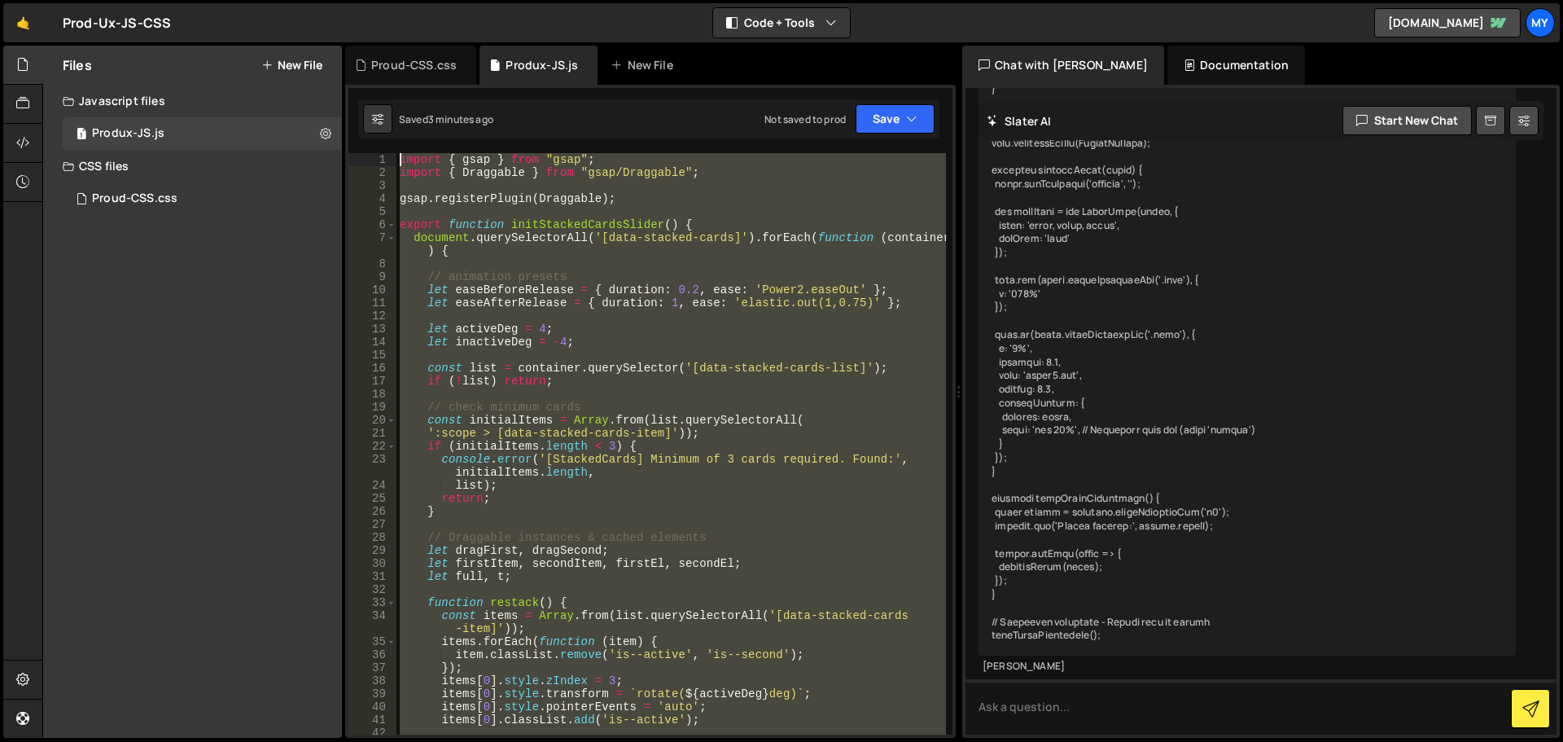
drag, startPoint x: 487, startPoint y: 388, endPoint x: 396, endPoint y: 137, distance: 267.3
click at [396, 138] on div "Debug Explain Copy Proud-CSS.css Produx-JS.js New File Saved 3 minutes ago Not …" at bounding box center [650, 392] width 611 height 693
type textarea "import { gsap } from "gsap"; import { Draggable } from "gsap/Draggable";"
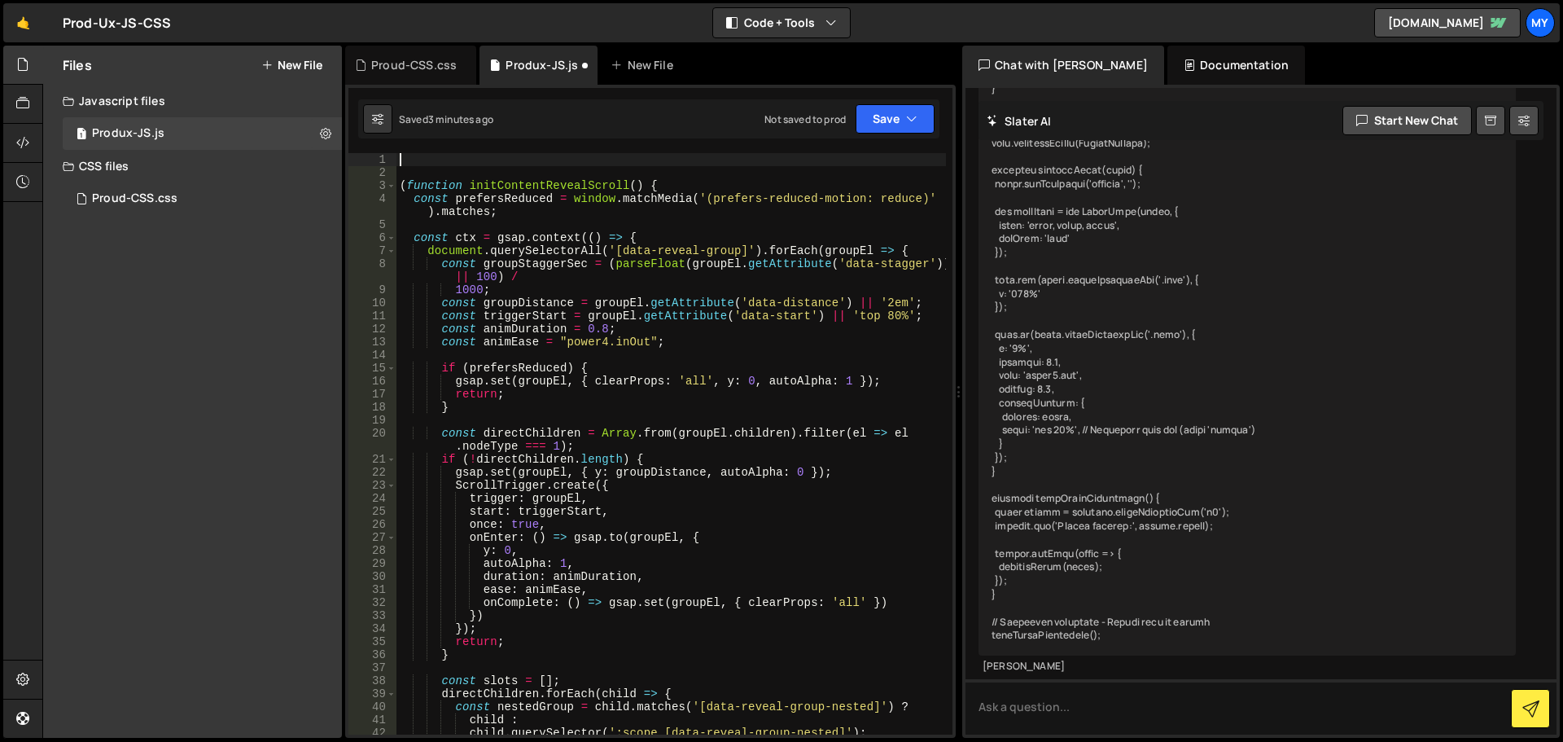
paste textarea "}"
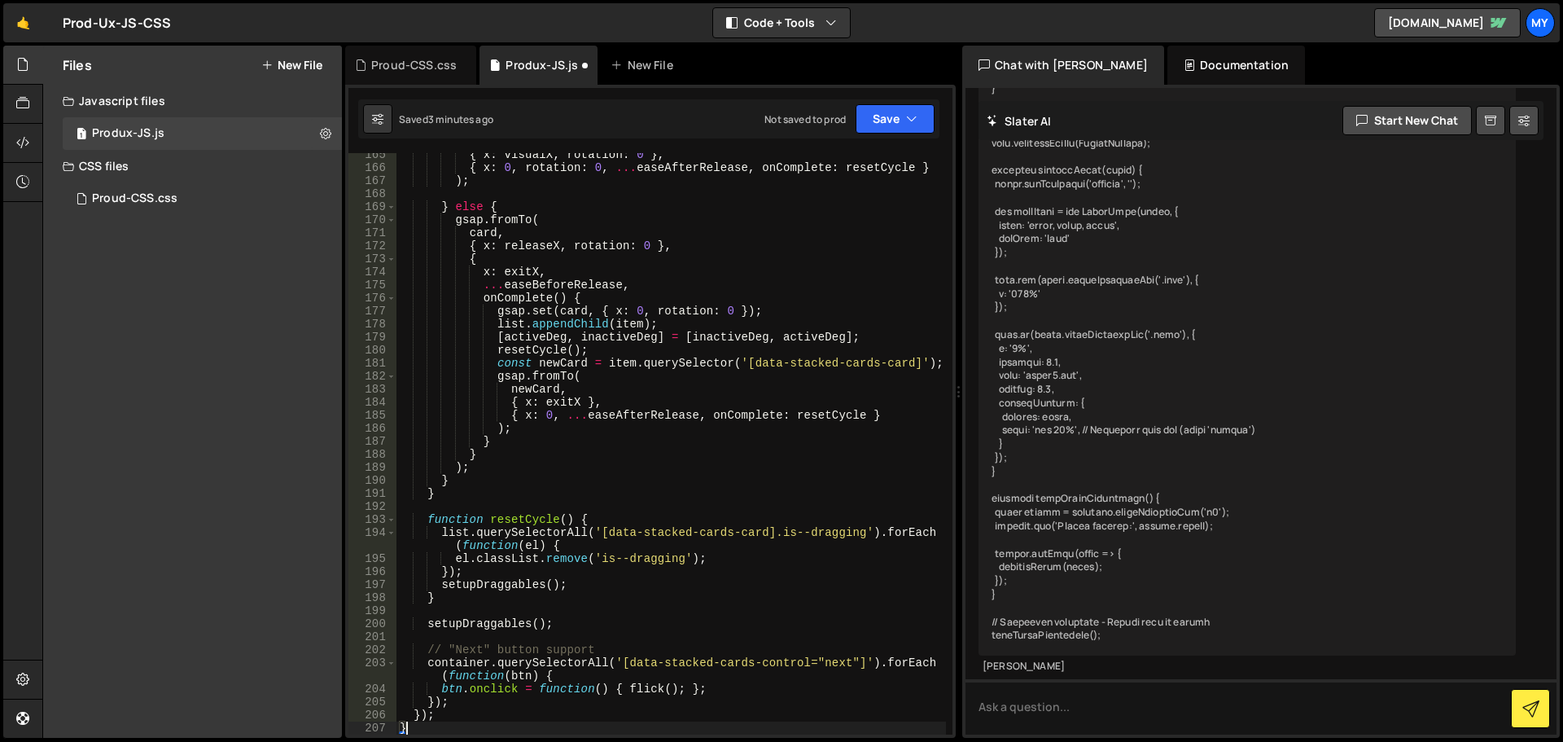
scroll to position [2206, 0]
click at [909, 120] on icon "button" at bounding box center [911, 119] width 11 height 16
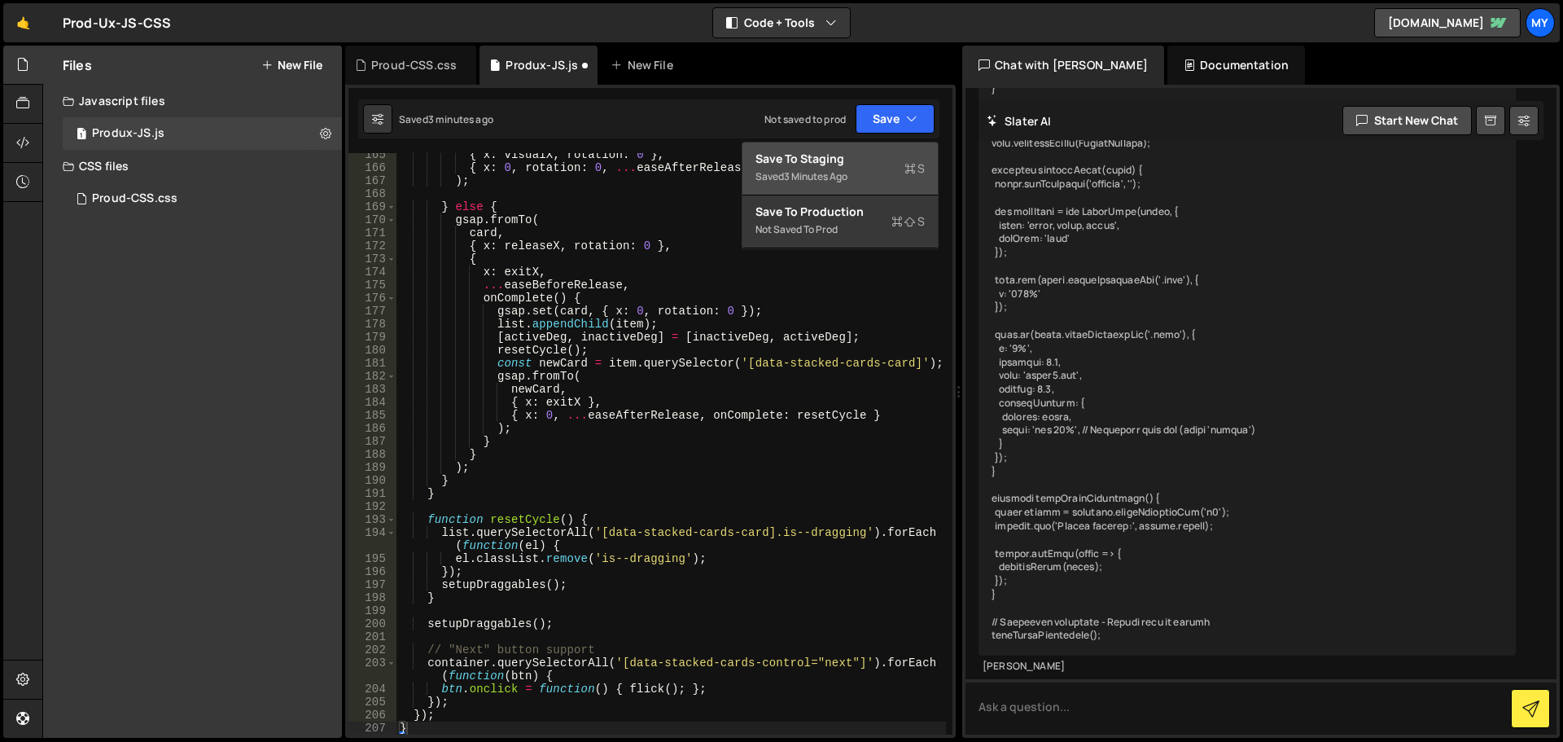
click at [889, 171] on div "Saved 3 minutes ago" at bounding box center [840, 177] width 169 height 20
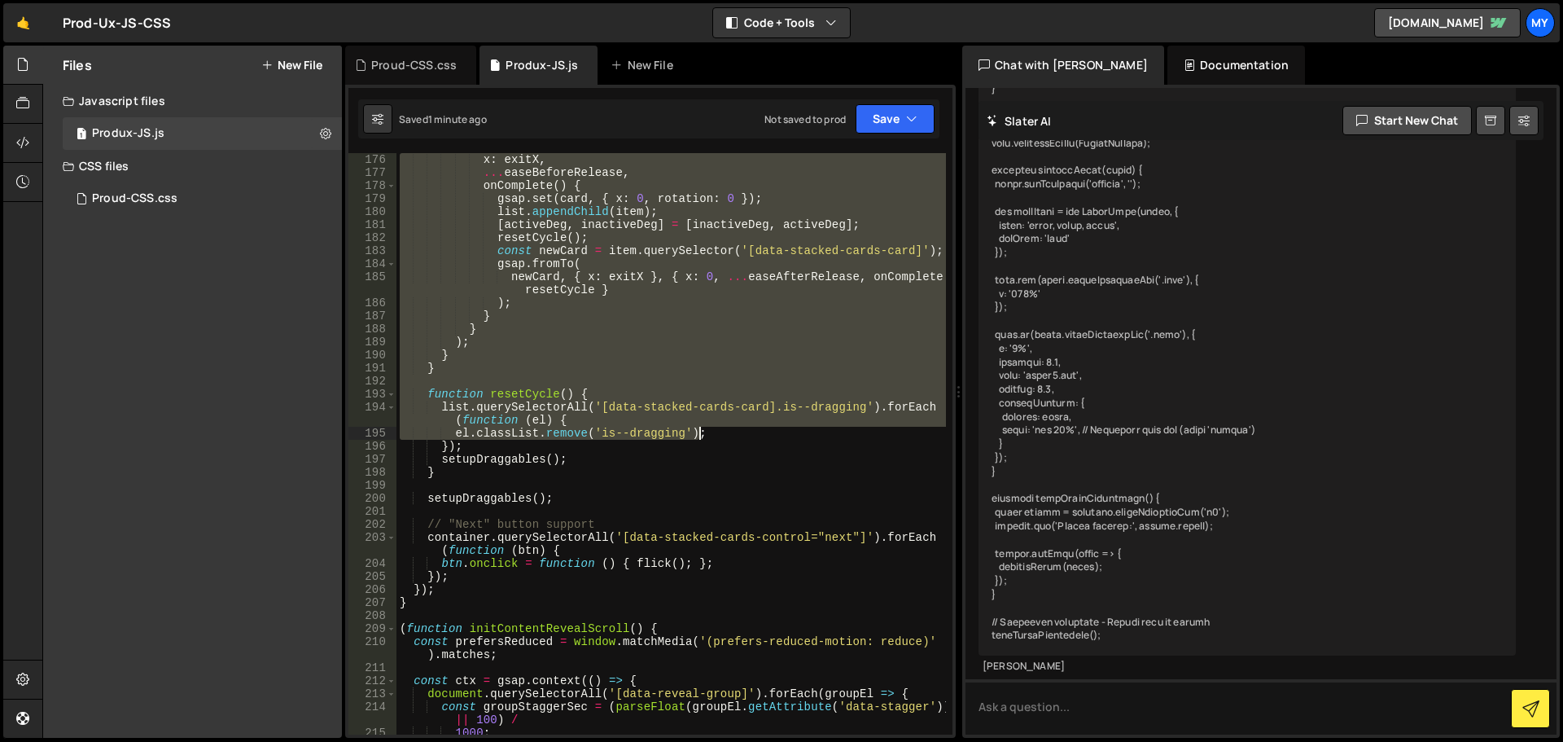
scroll to position [2442, 0]
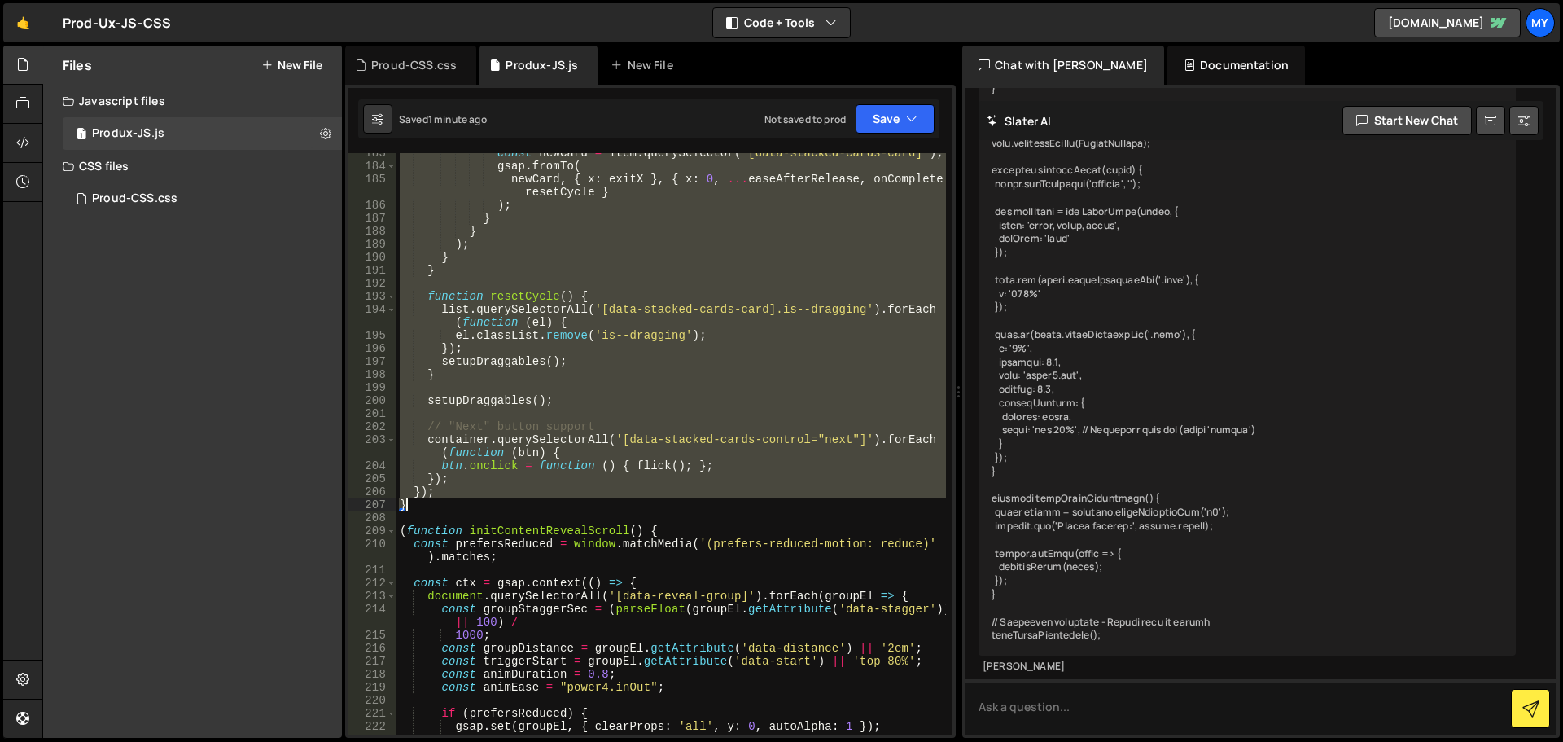
drag, startPoint x: 397, startPoint y: 154, endPoint x: 726, endPoint y: 501, distance: 478.0
click at [726, 501] on div "const newCard = item . querySelector ( '[data-stacked-cards-card]' ) ; gsap . f…" at bounding box center [671, 450] width 550 height 607
type textarea "}); }"
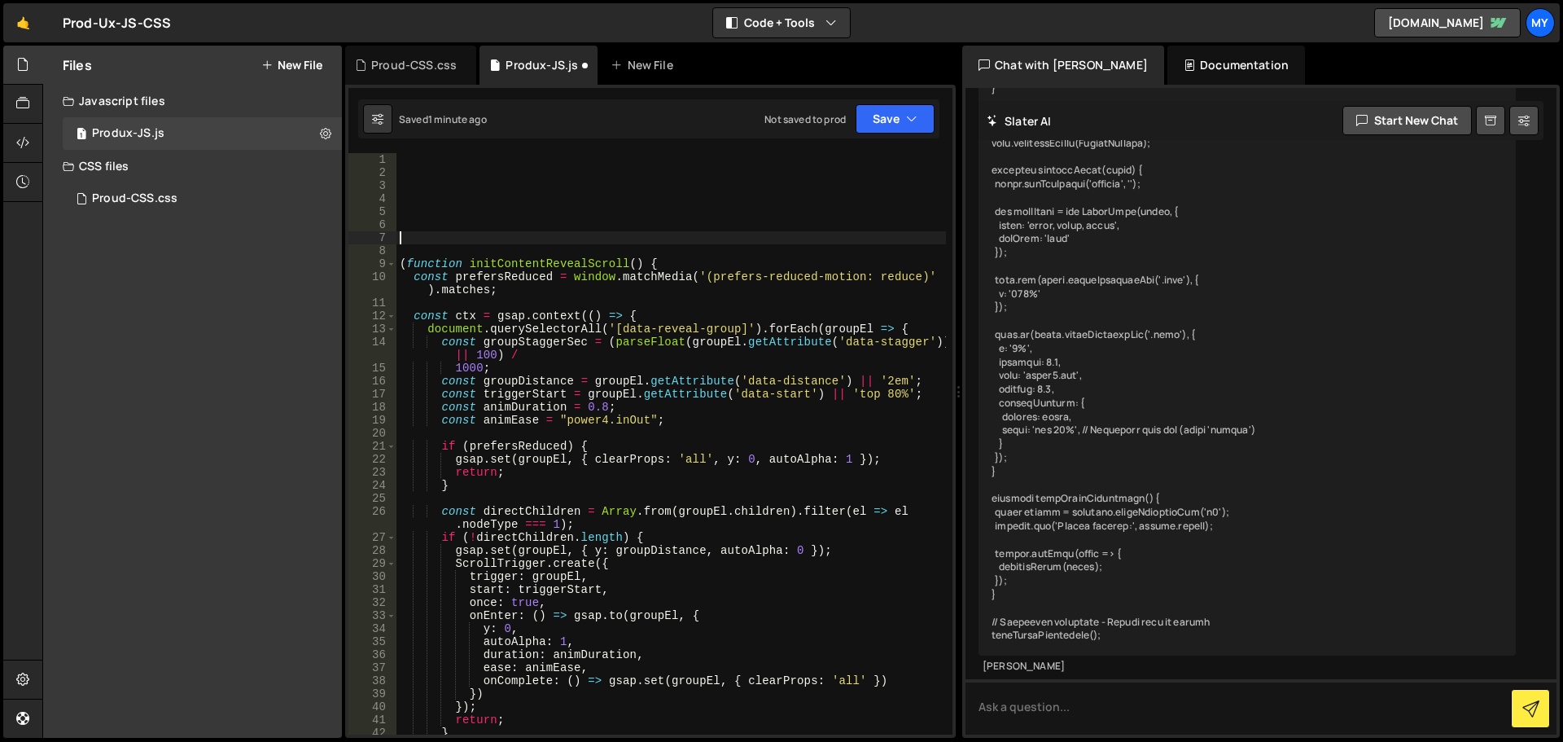
click at [455, 146] on div "1 2 3 4 5 6 7 8 9 10 11 12 13 14 15 16 17 18 19 20 21 22 23 24 25 26 27 28 29 3…" at bounding box center [650, 411] width 611 height 653
click at [465, 159] on div "( function initContentRevealScroll ( ) { const prefersReduced = window . matchM…" at bounding box center [671, 456] width 550 height 607
paste textarea "});"
type textarea "});"
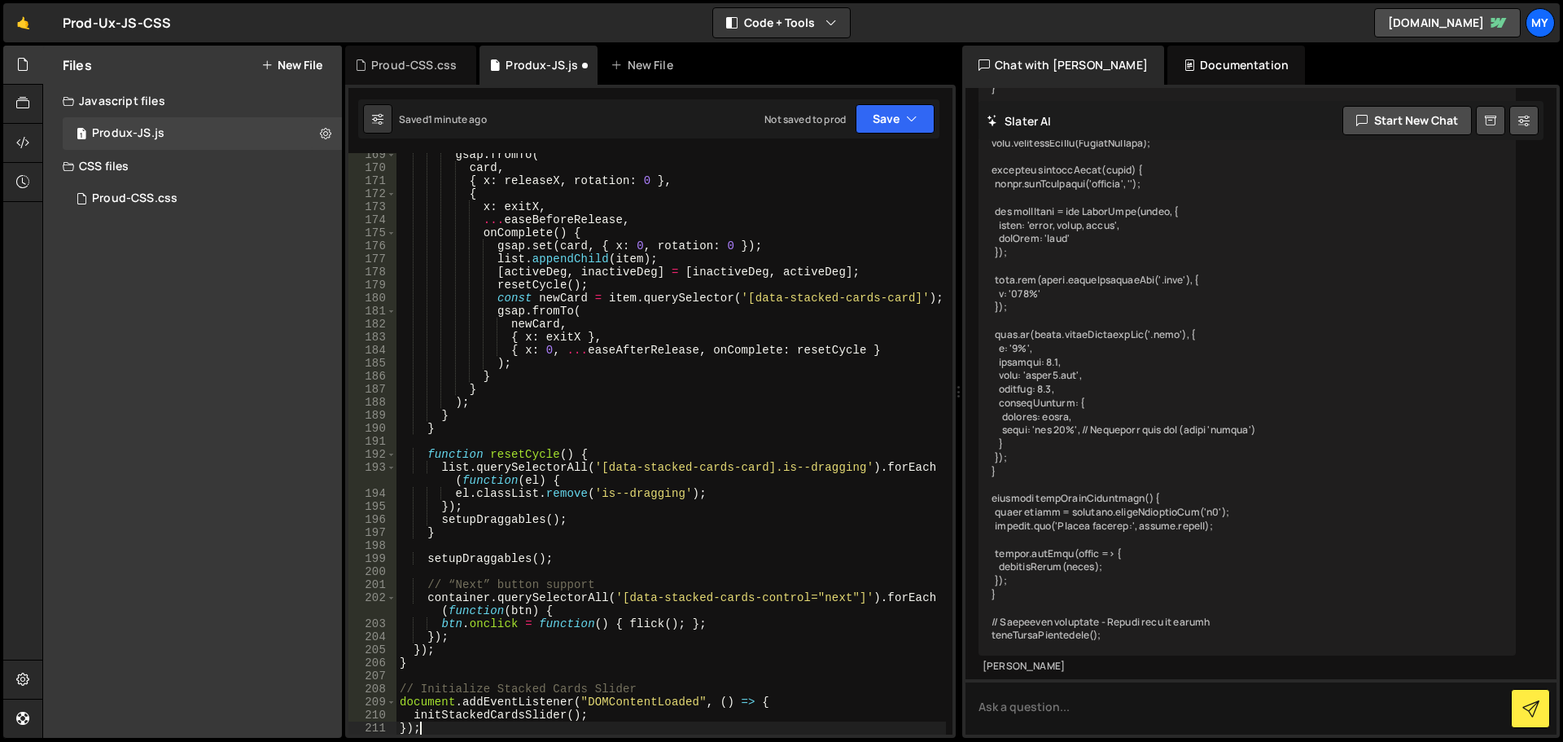
scroll to position [2258, 0]
click at [895, 120] on button "Save" at bounding box center [895, 118] width 79 height 29
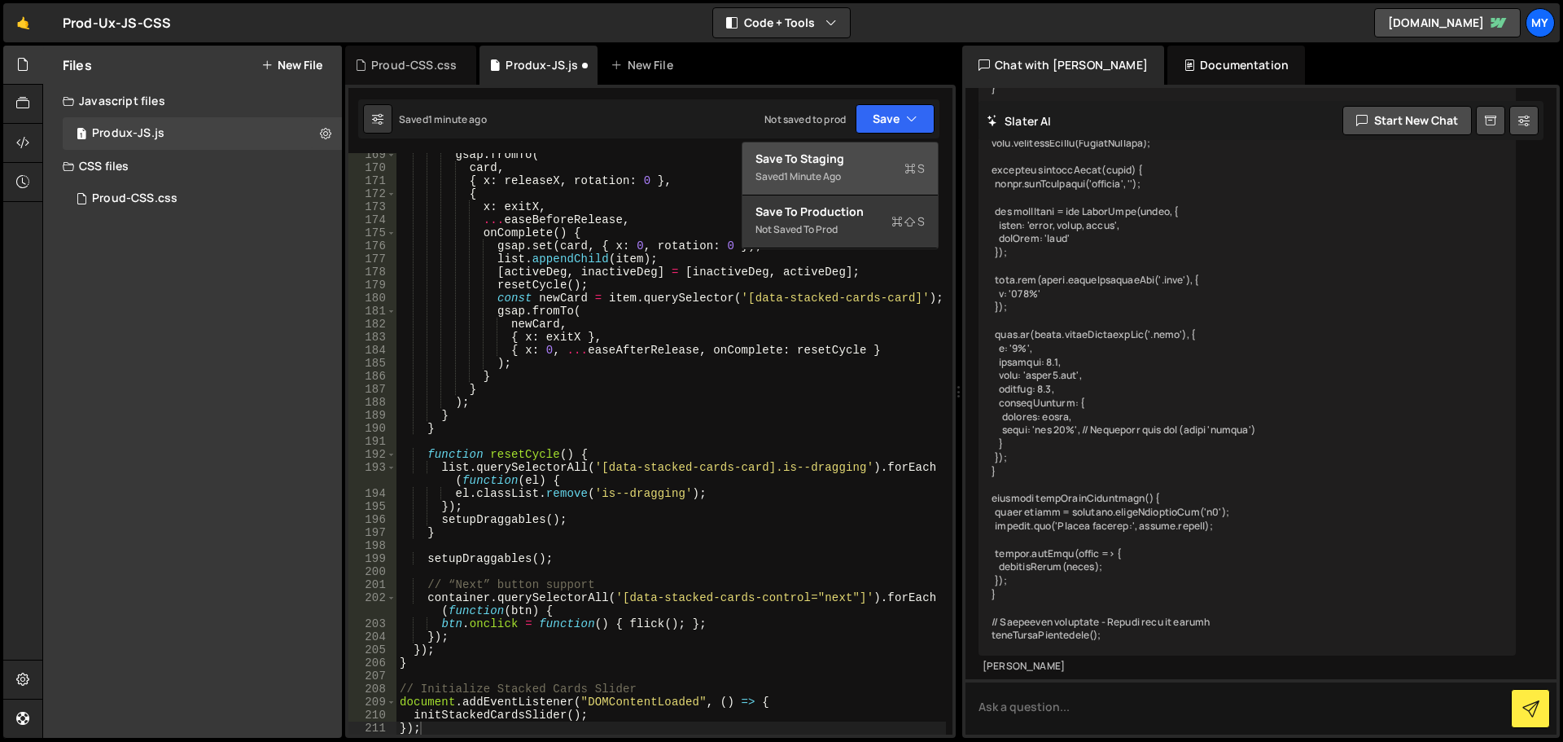
click at [832, 166] on div "Save to Staging S" at bounding box center [840, 159] width 169 height 16
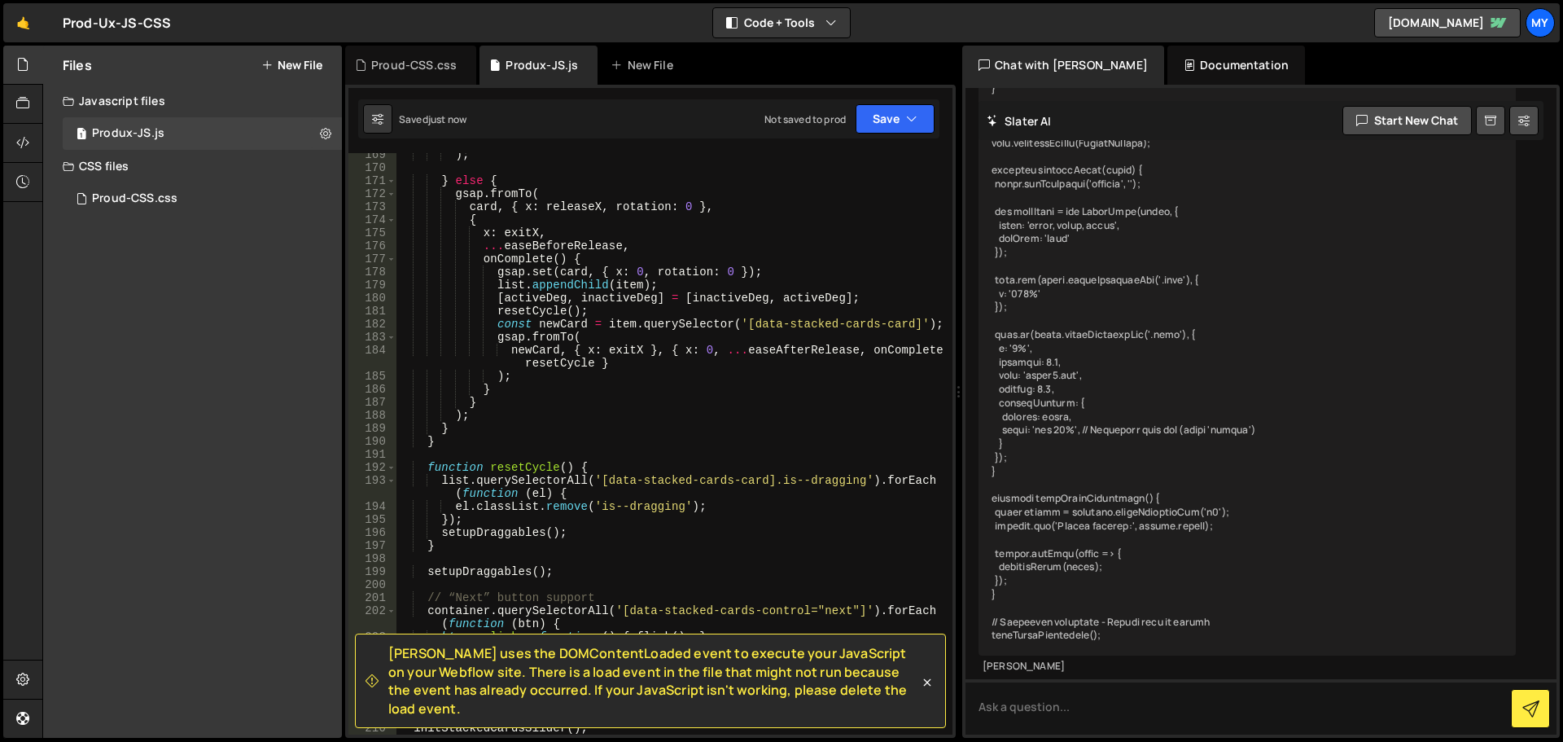
click at [602, 712] on span "[PERSON_NAME] uses the DOMContentLoaded event to execute your JavaScript on you…" at bounding box center [653, 680] width 531 height 73
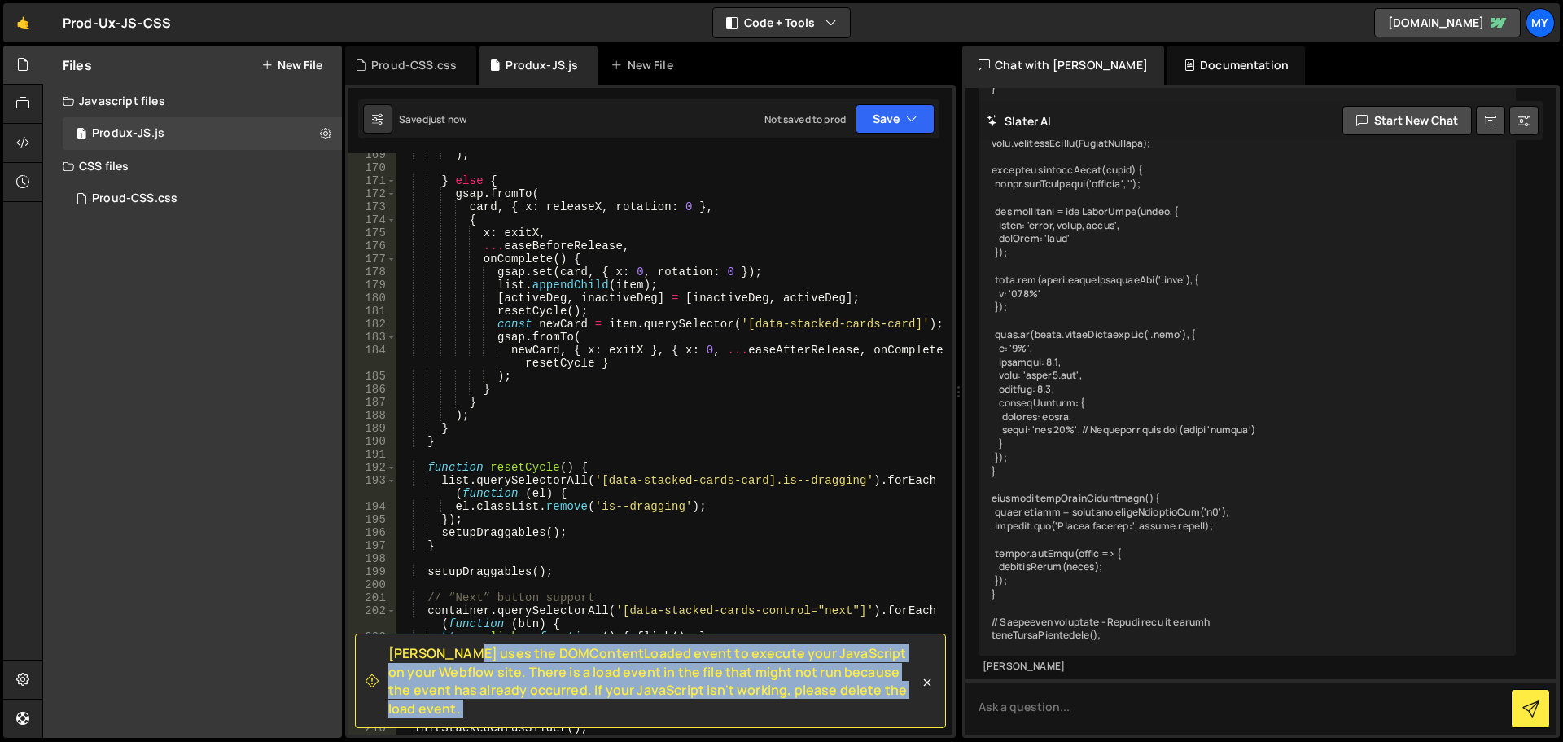
click at [602, 712] on span "[PERSON_NAME] uses the DOMContentLoaded event to execute your JavaScript on you…" at bounding box center [653, 680] width 531 height 73
copy div "[PERSON_NAME] uses the DOMContentLoaded event to execute your JavaScript on you…"
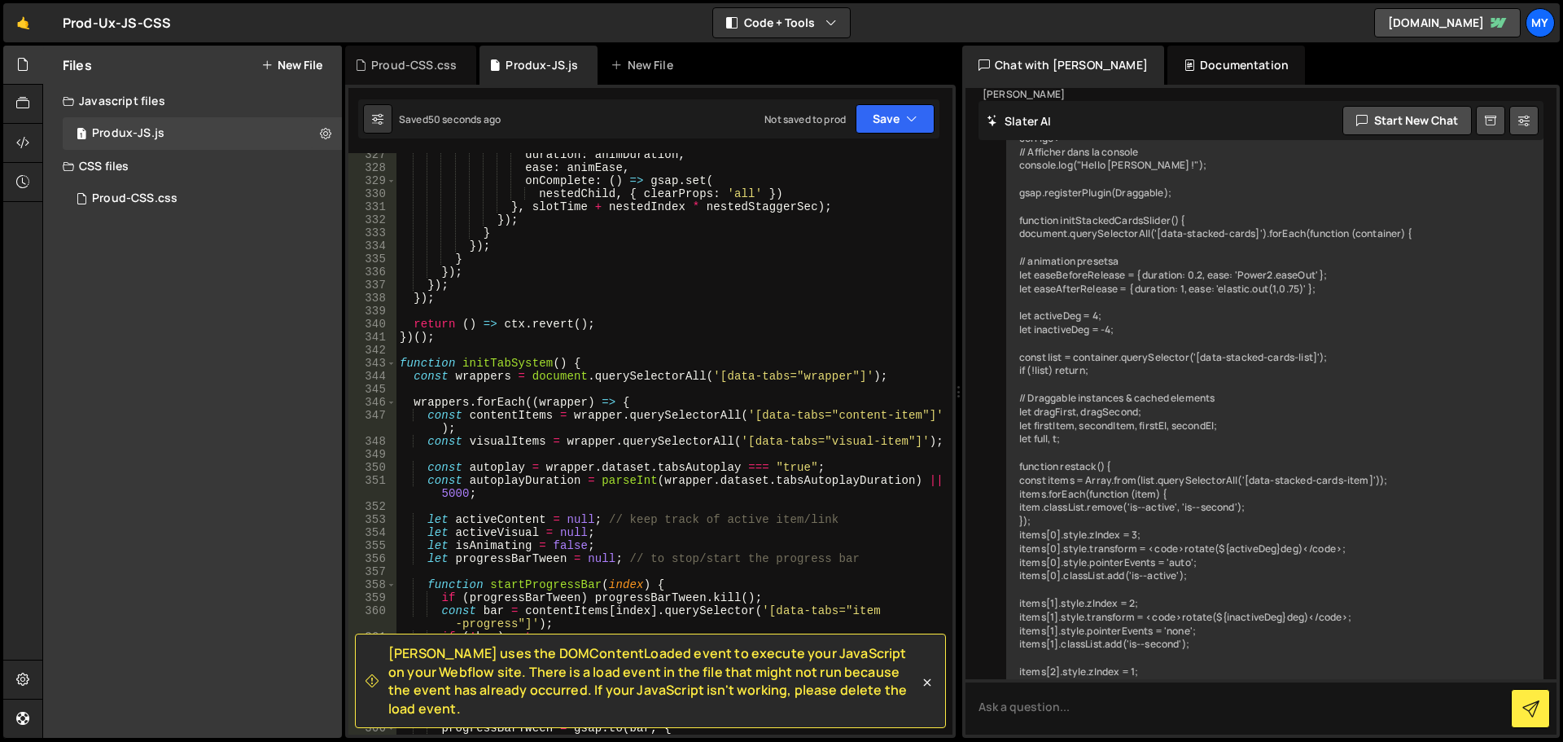
scroll to position [4799, 0]
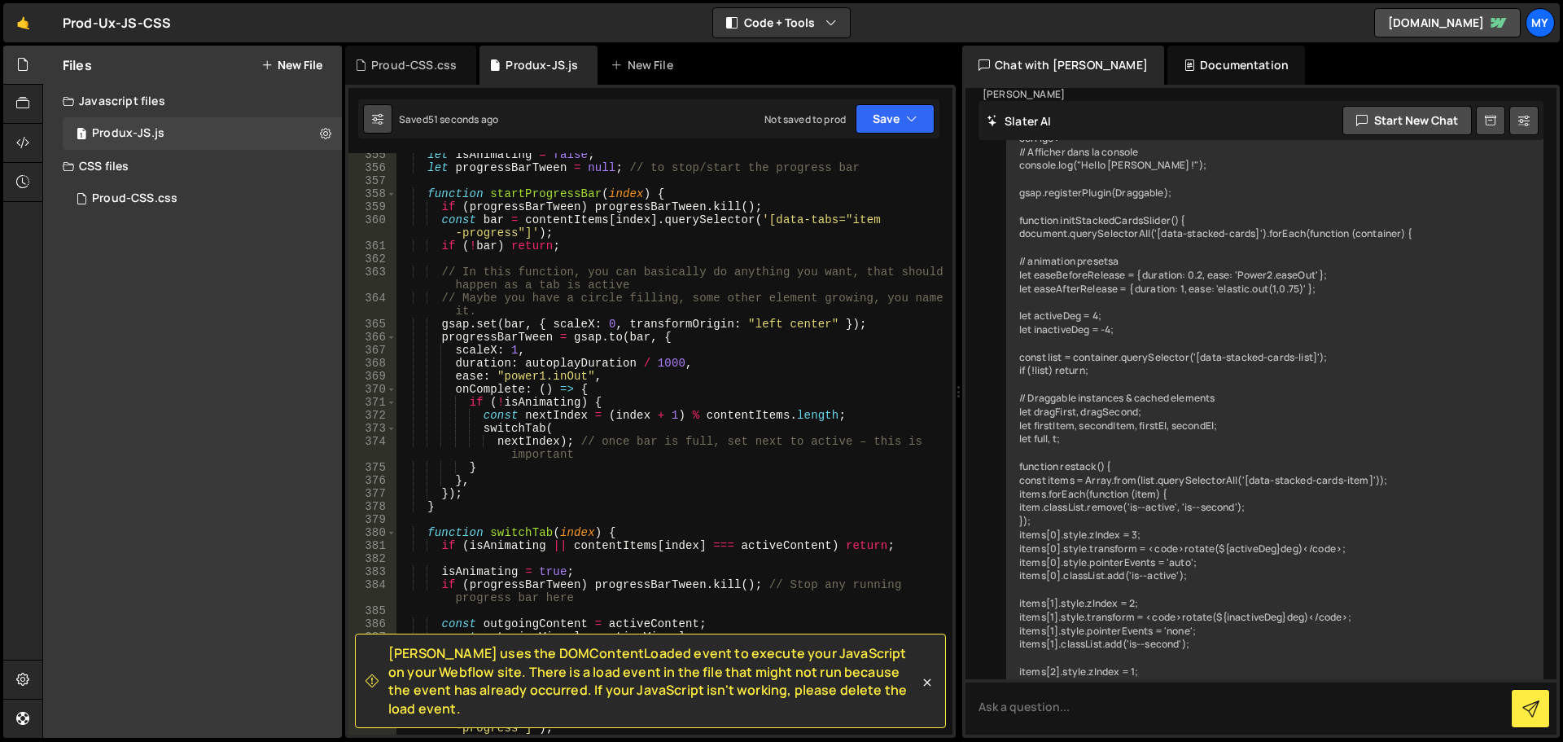
click at [377, 120] on icon at bounding box center [377, 119] width 11 height 16
select select "editor"
select select "ace/theme/monokai"
type input "14"
checkbox input "true"
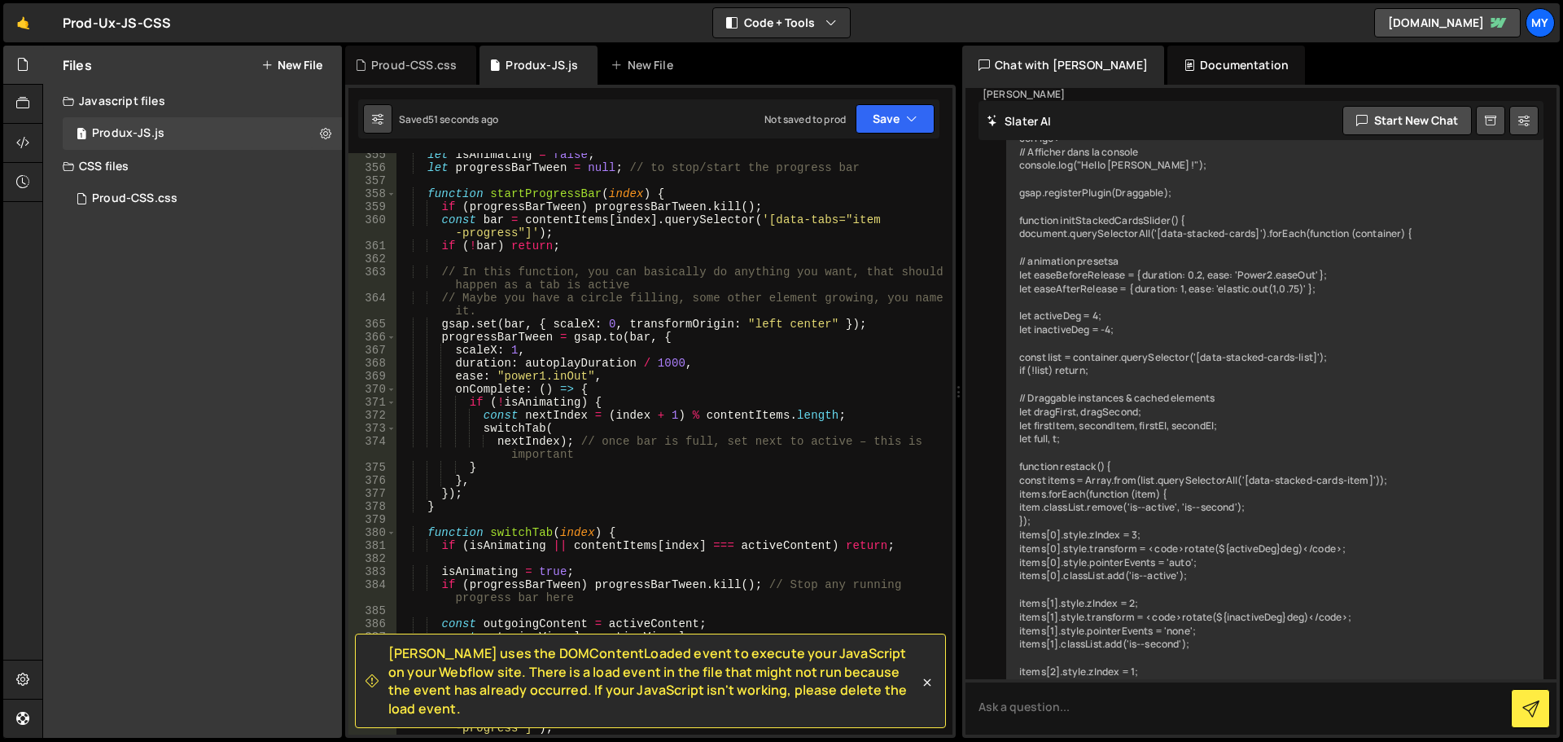
checkbox input "true"
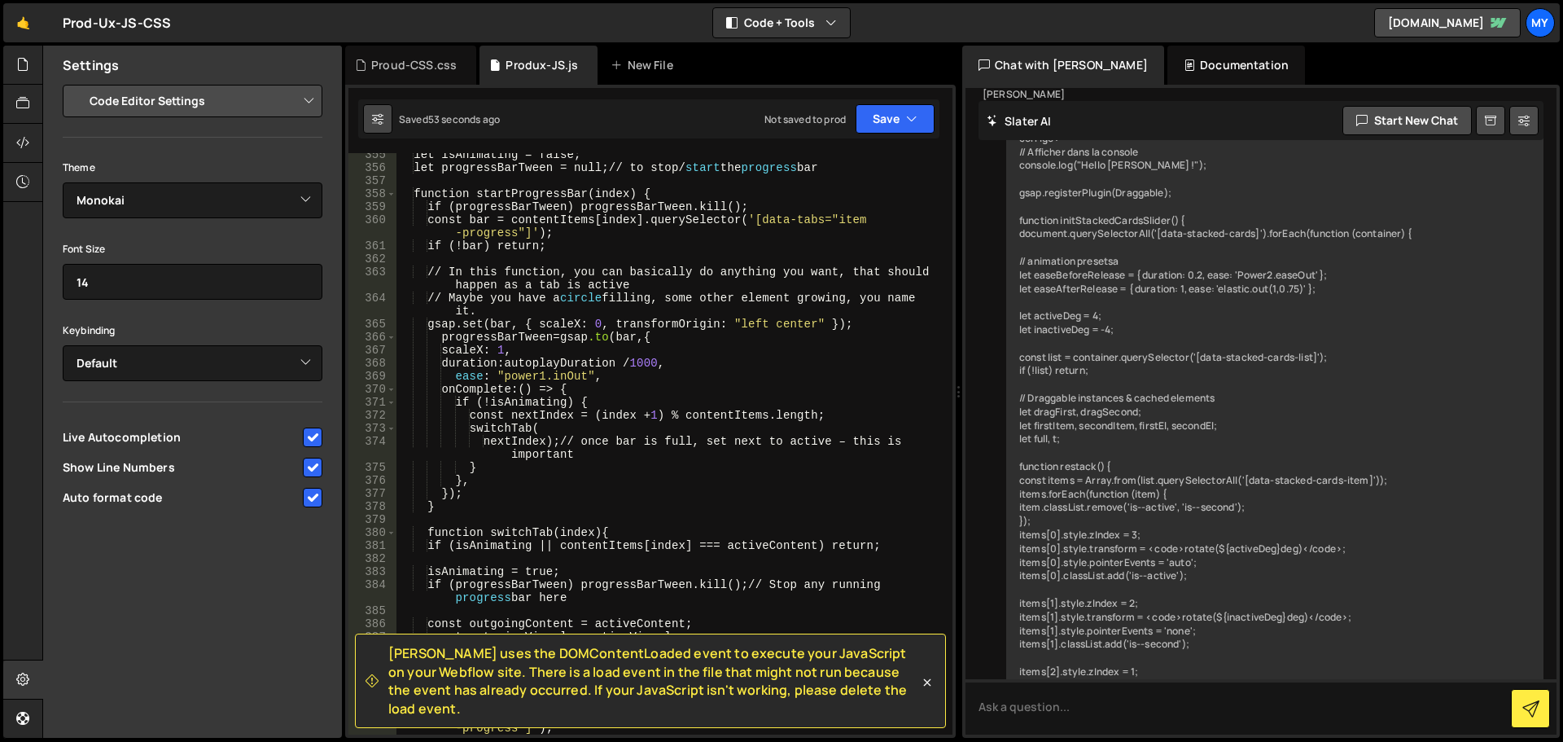
click at [377, 120] on icon at bounding box center [377, 119] width 11 height 16
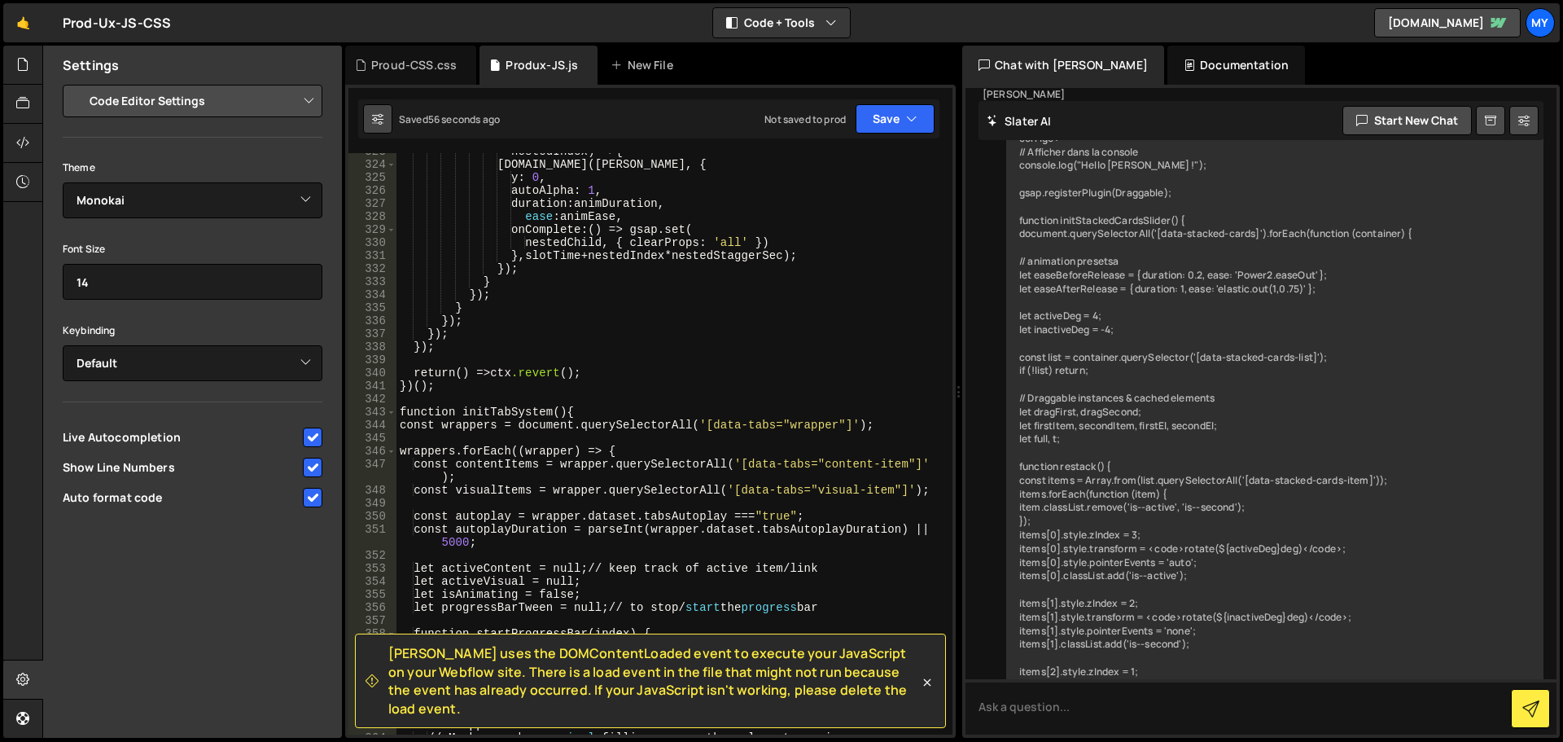
scroll to position [4408, 0]
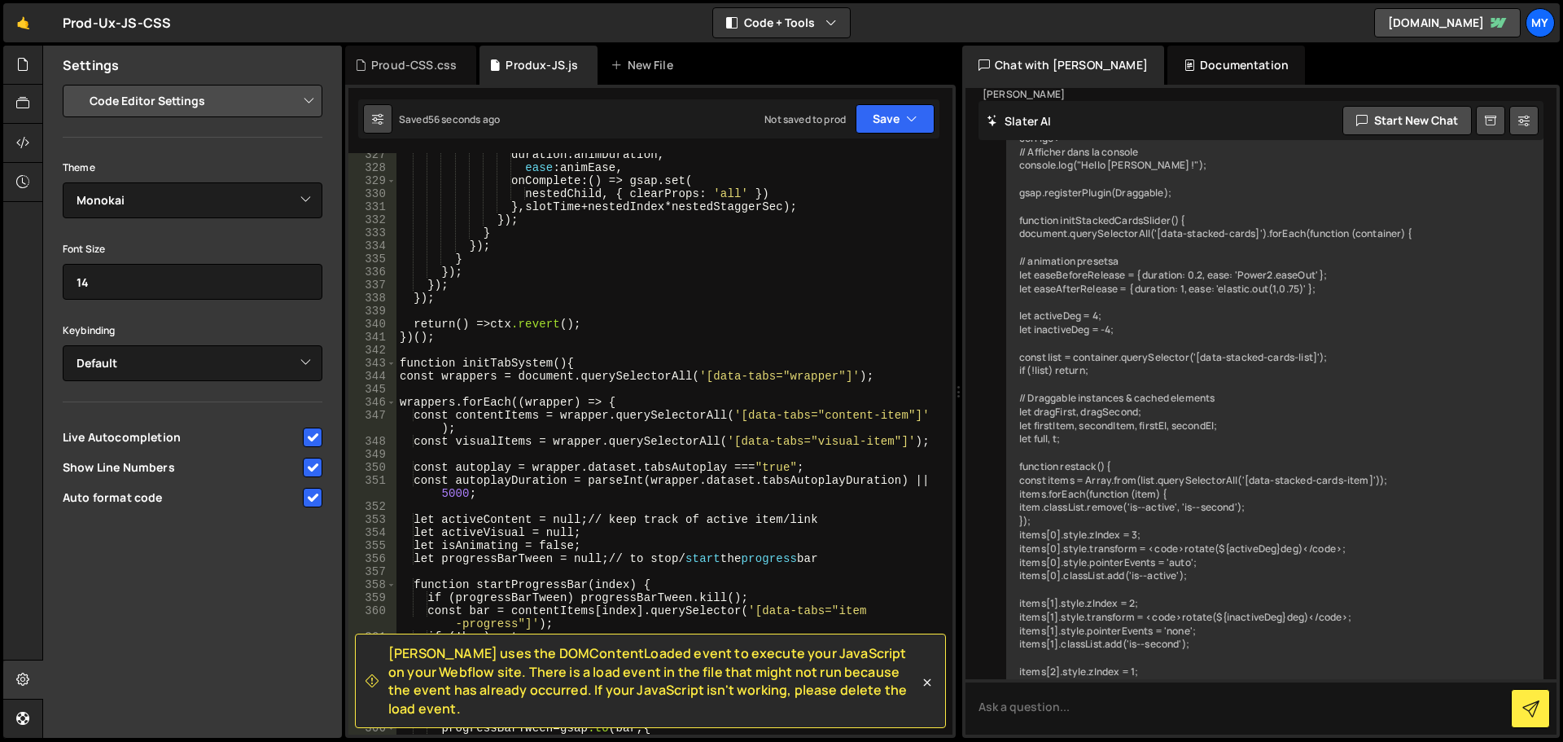
click at [363, 104] on button at bounding box center [377, 118] width 29 height 29
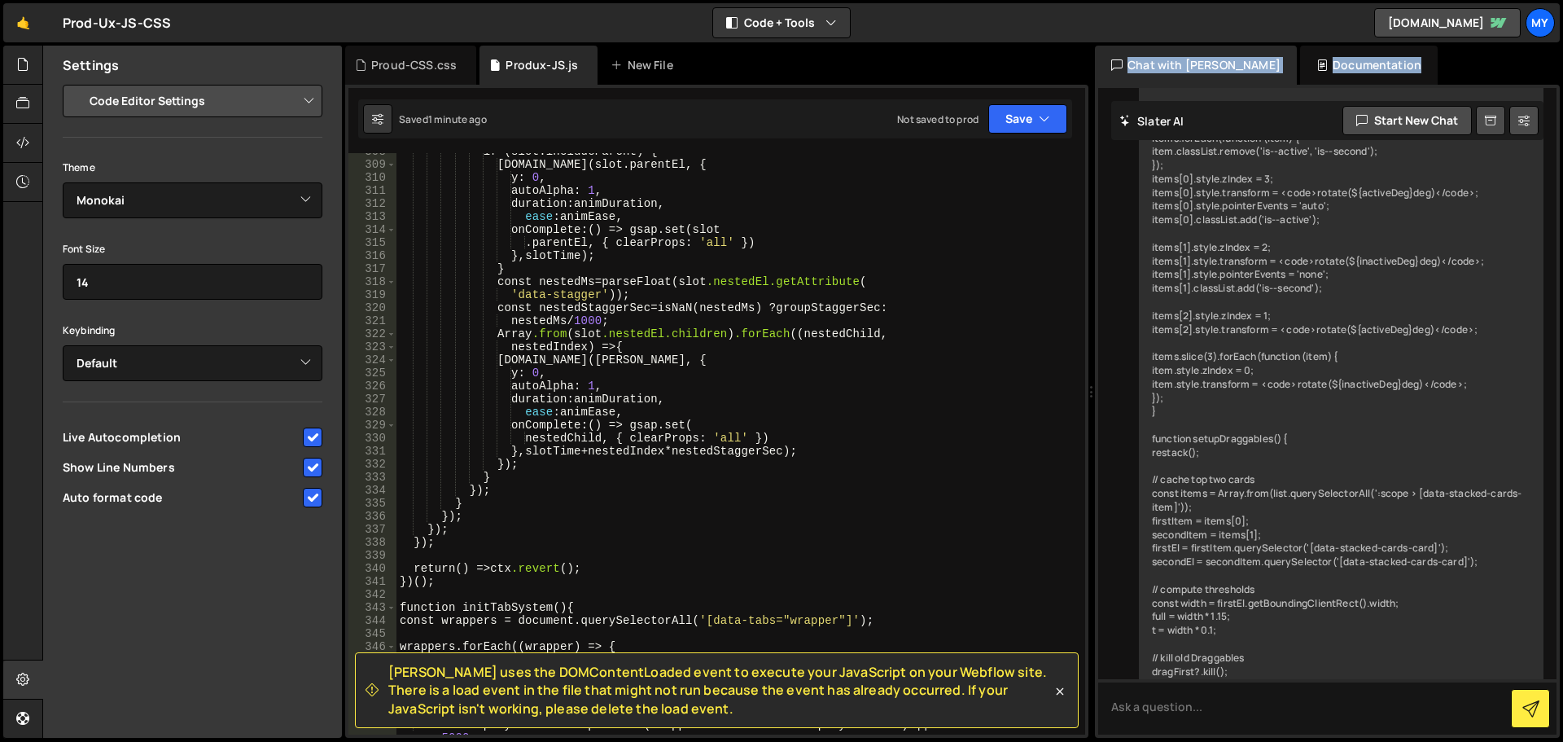
scroll to position [4569, 0]
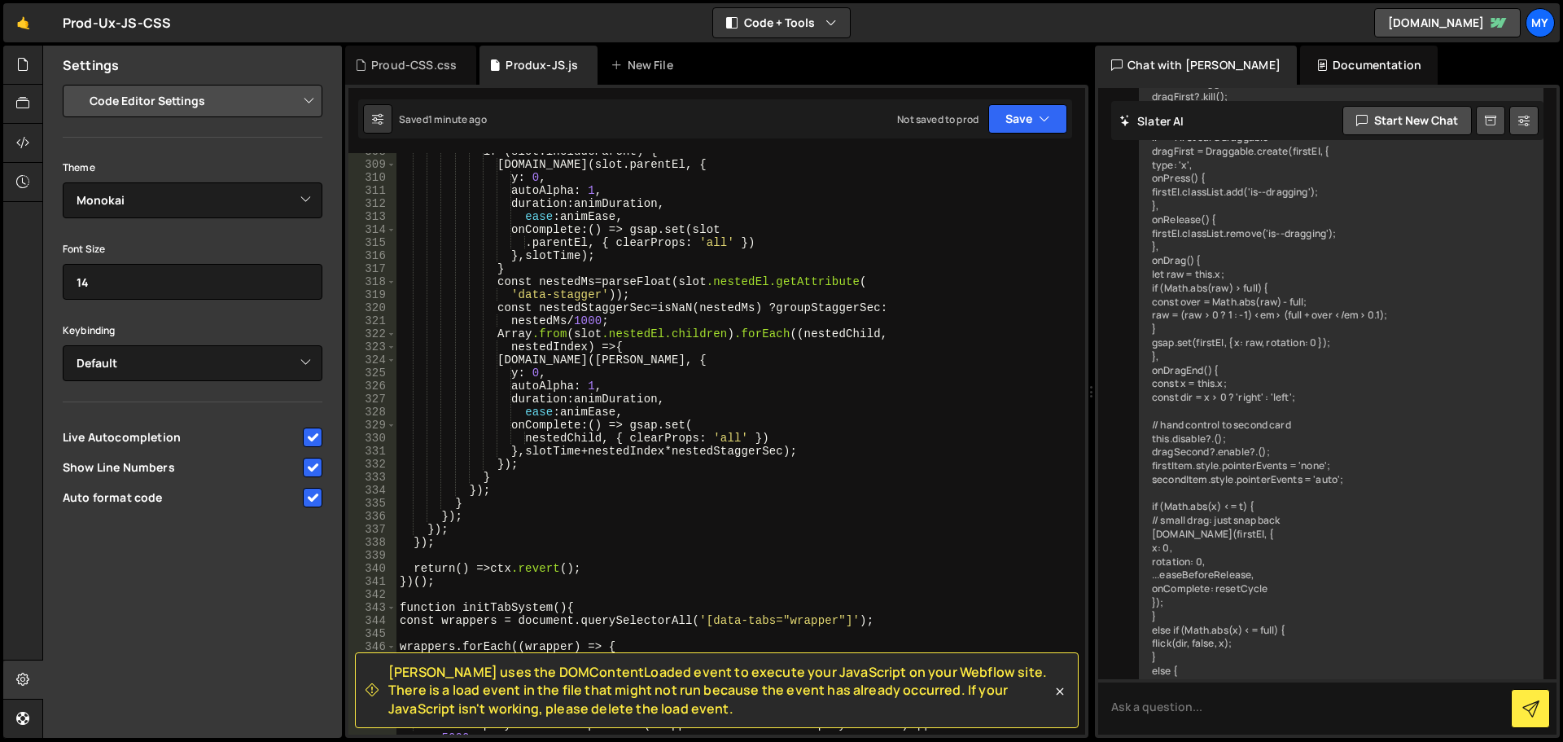
drag, startPoint x: 961, startPoint y: 129, endPoint x: 1159, endPoint y: 129, distance: 197.8
click at [1159, 130] on div "Files New File Javascript files 1 Produx-JS.js 0 CSS files Proud-CSS.css 0 Copy…" at bounding box center [802, 392] width 1521 height 693
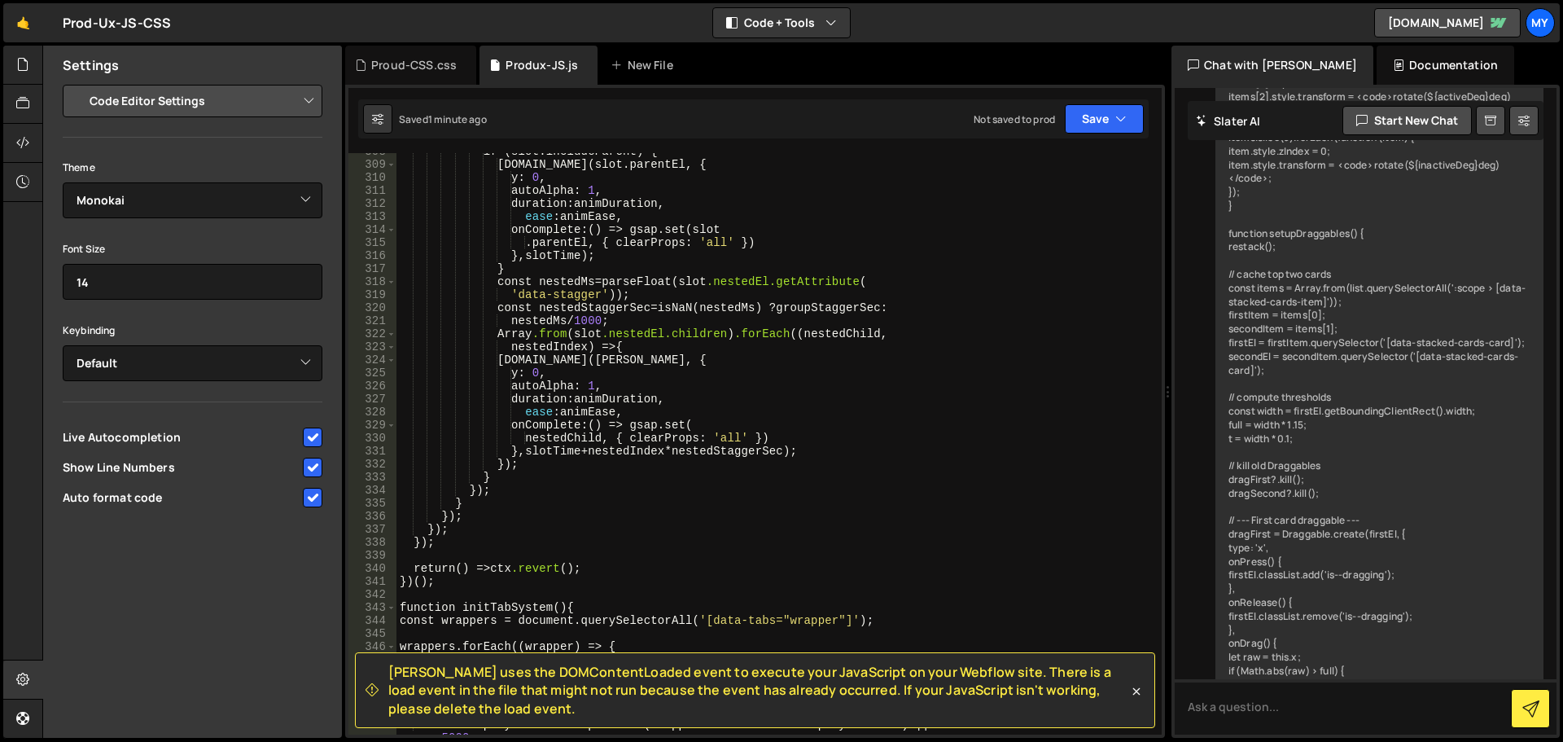
scroll to position [4831, 0]
click at [1377, 65] on div "Documentation" at bounding box center [1446, 65] width 138 height 39
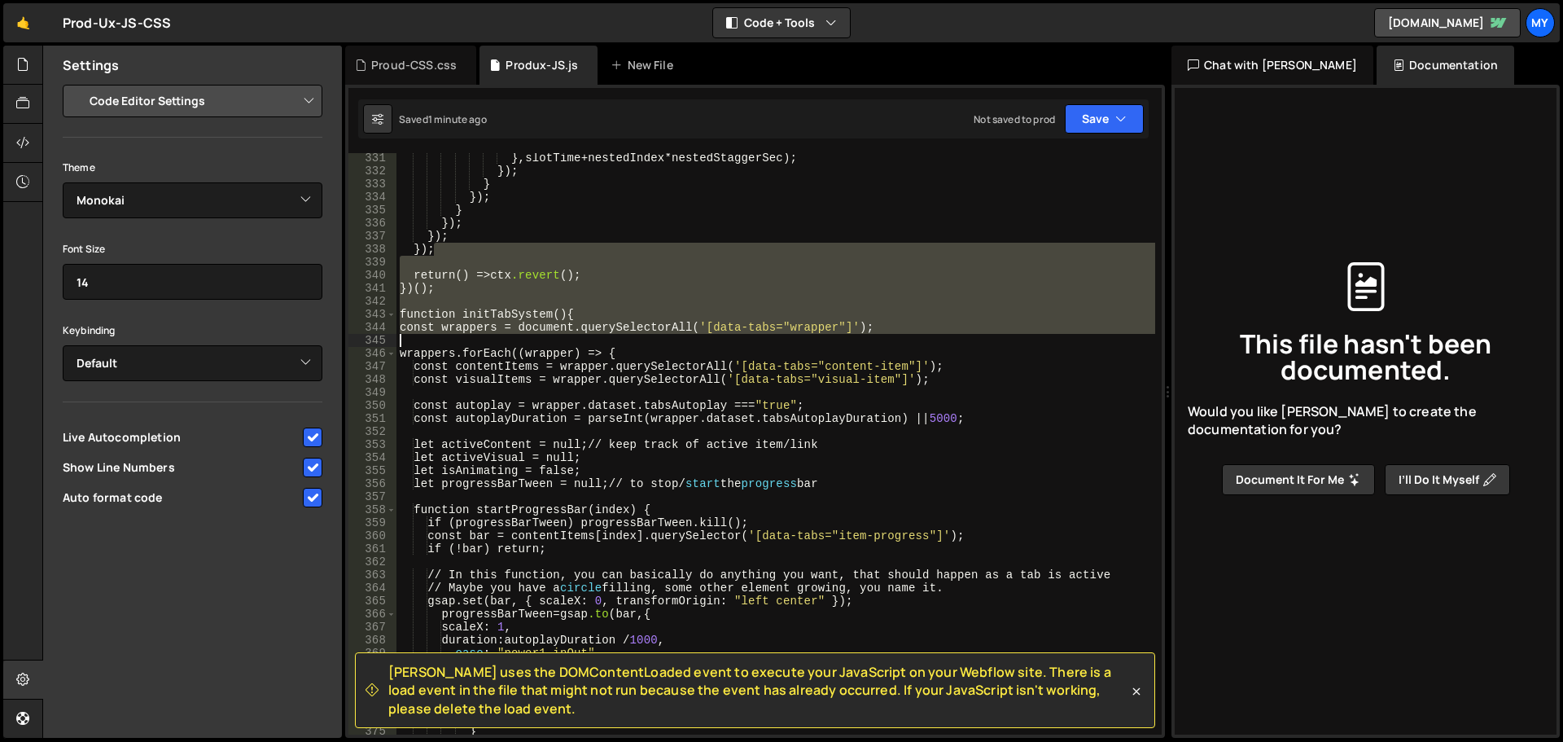
scroll to position [4300, 0]
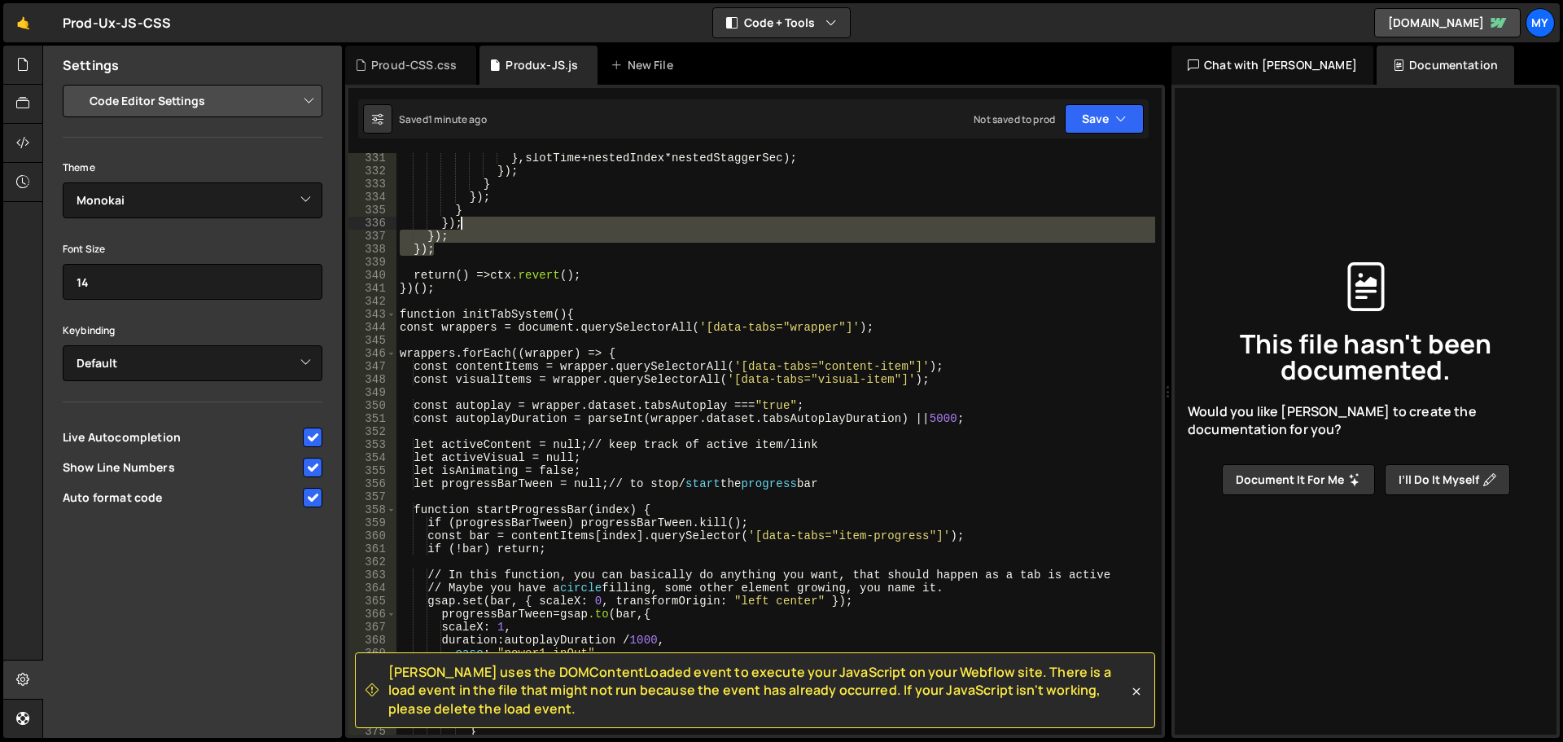
drag, startPoint x: 451, startPoint y: 441, endPoint x: 502, endPoint y: 221, distance: 226.3
click at [502, 221] on div "} , slotTime + nestedIndex * nestedStaggerSec ); } ); } } ); } } ); } ); } ); r…" at bounding box center [775, 454] width 759 height 607
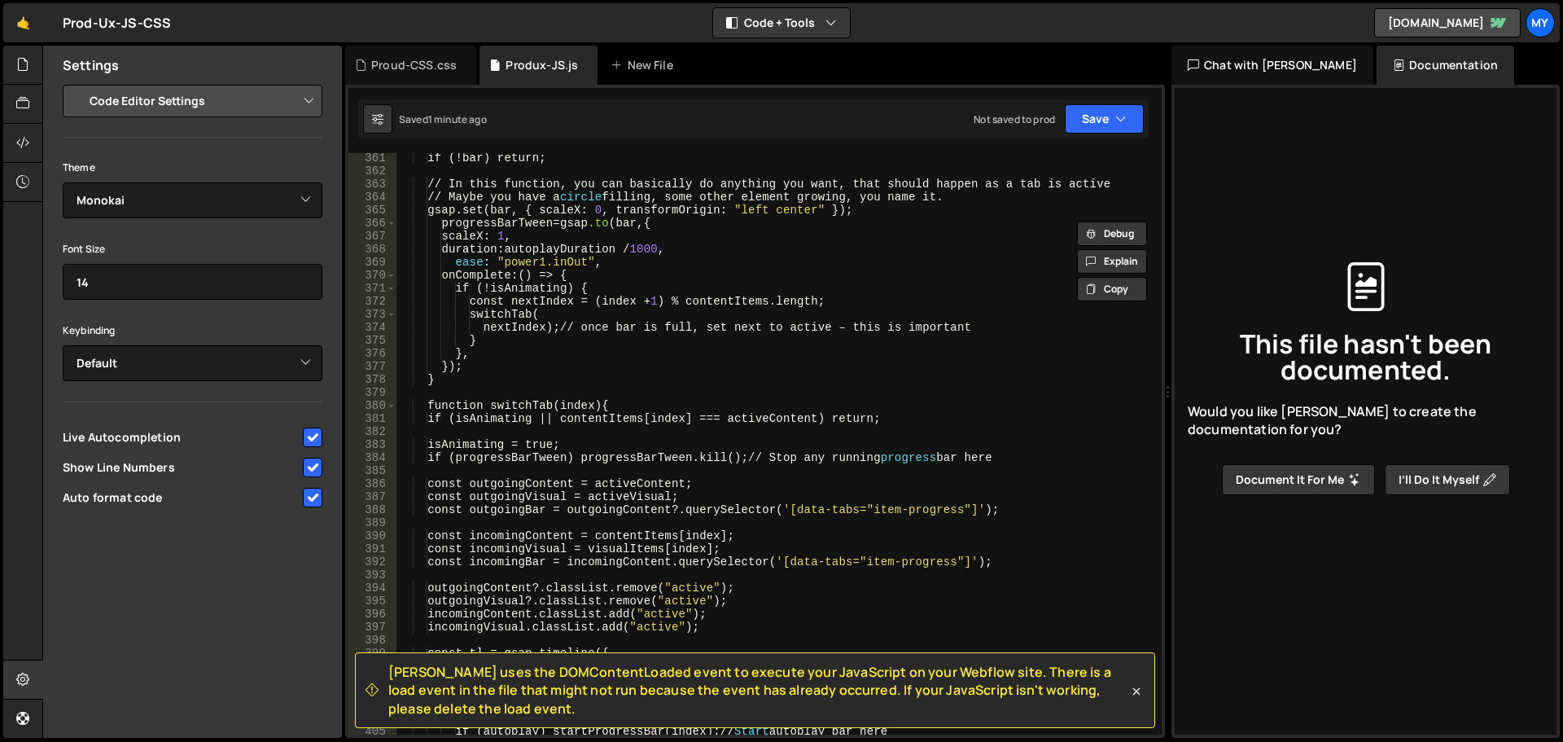
scroll to position [4545, 0]
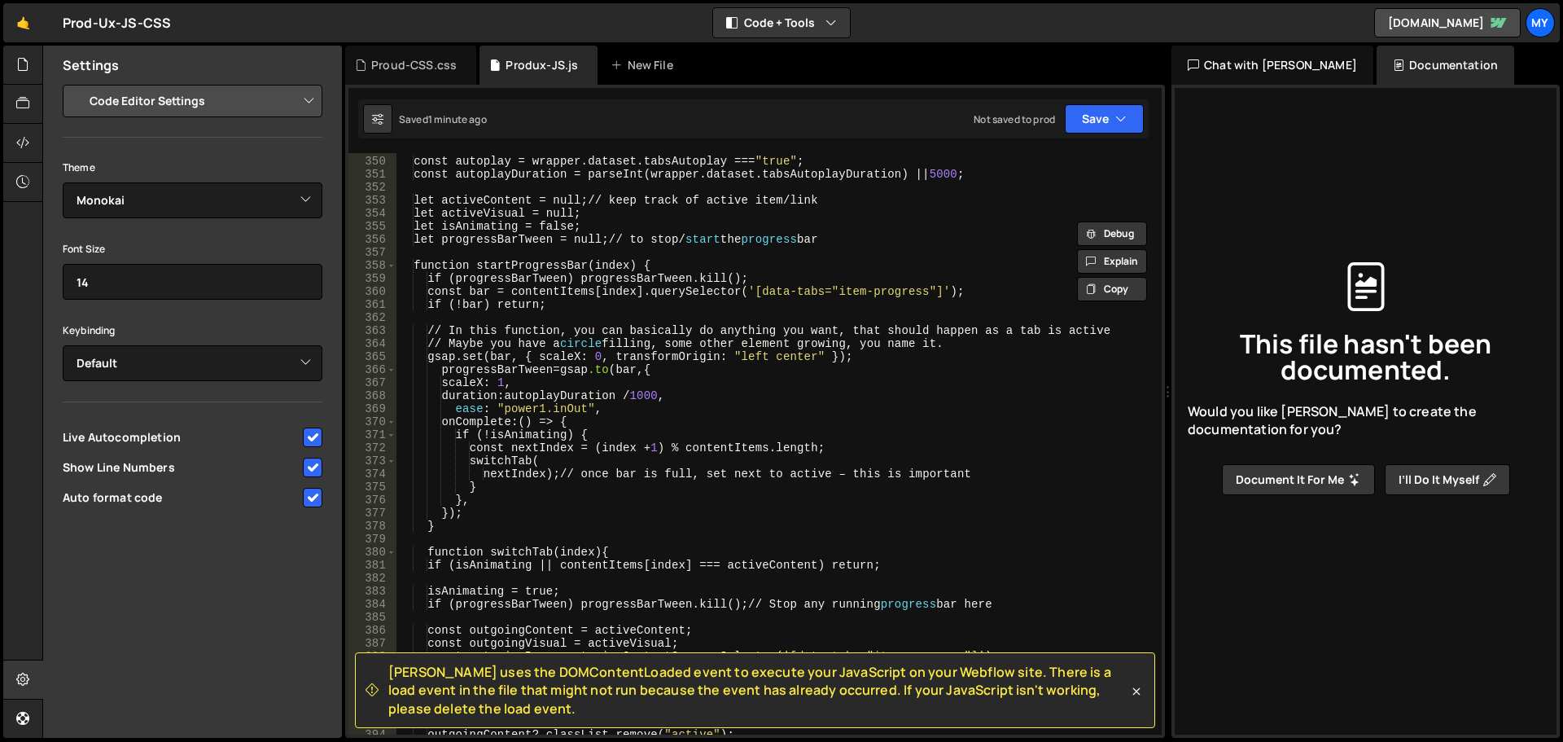
click at [524, 276] on div "const autoplay = wrapper.dataset.tabsAutoplay === " true " ; const autoplayDura…" at bounding box center [775, 445] width 759 height 607
type textarea "initTitleAnimations();"
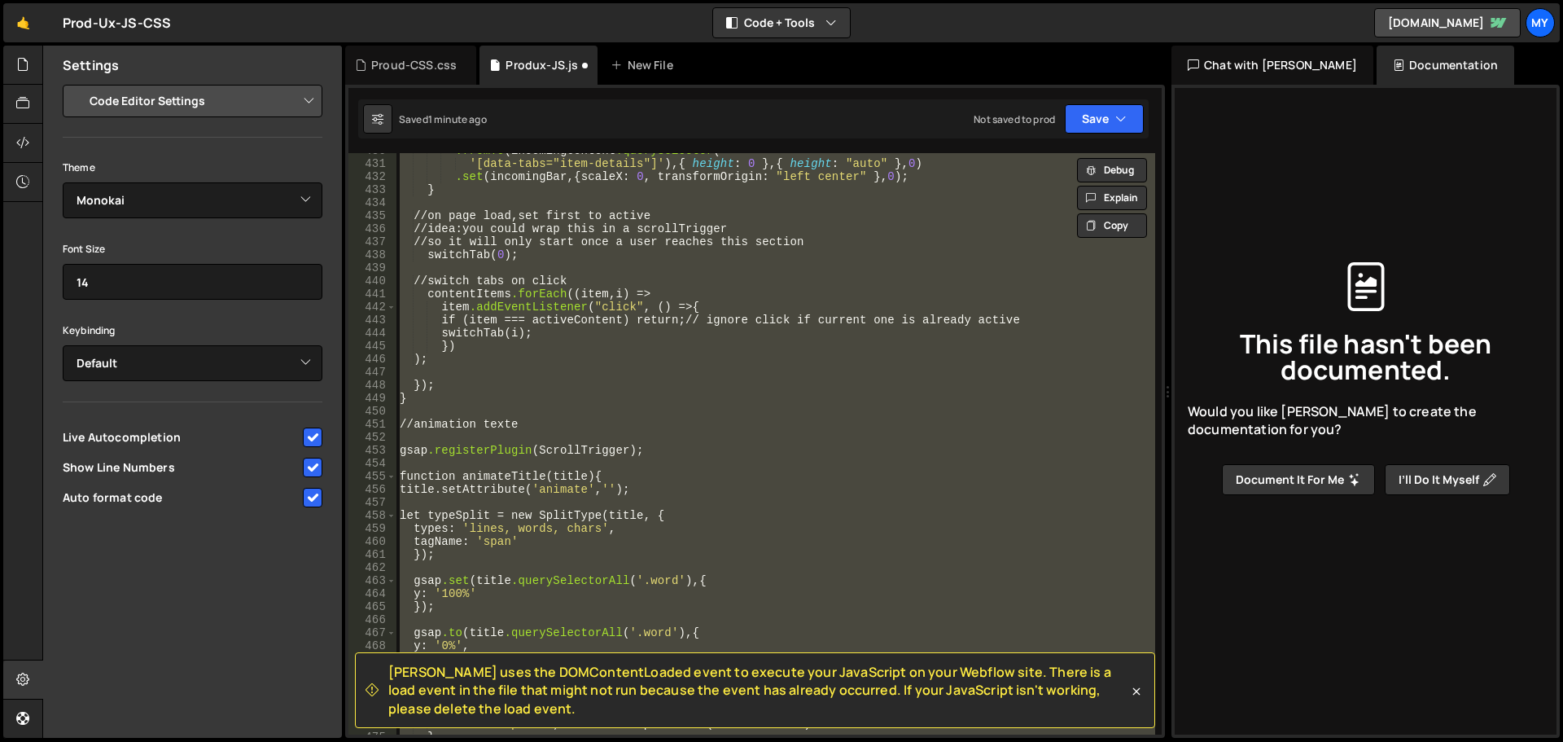
scroll to position [0, 0]
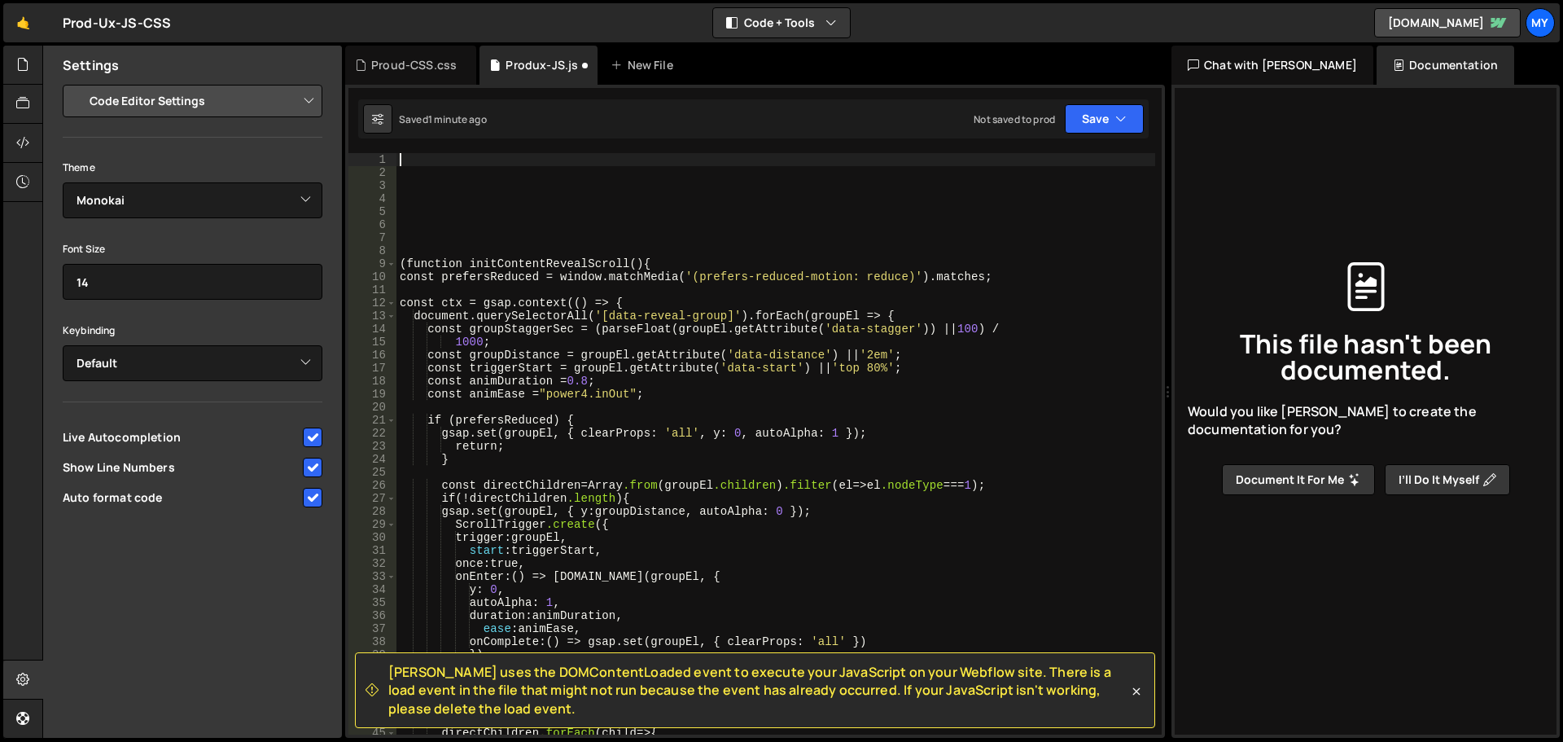
paste textarea "initStackedCardsSlider();"
type textarea "initStackedCardsSlider();"
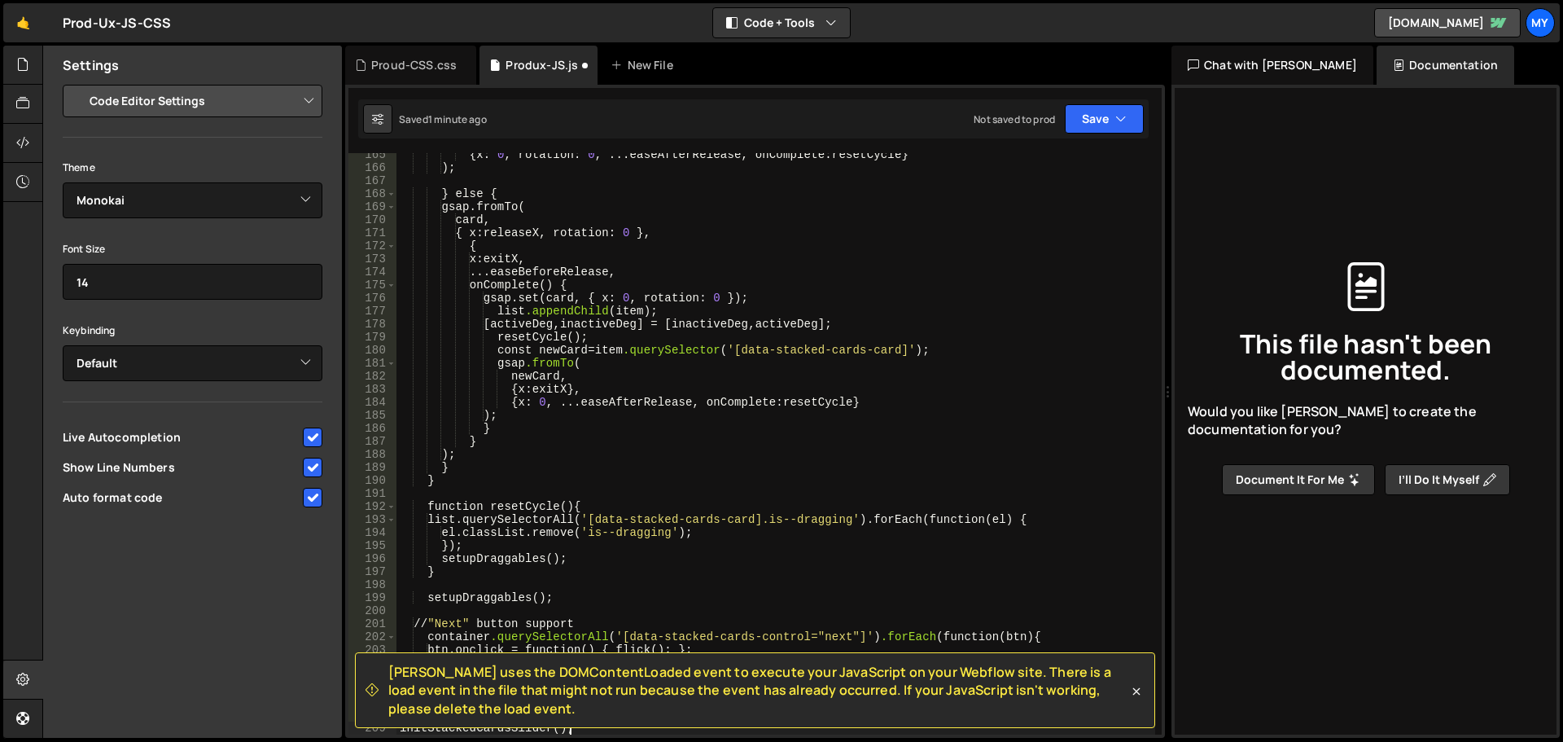
scroll to position [2141, 0]
click at [1111, 111] on button "Save" at bounding box center [1104, 118] width 79 height 29
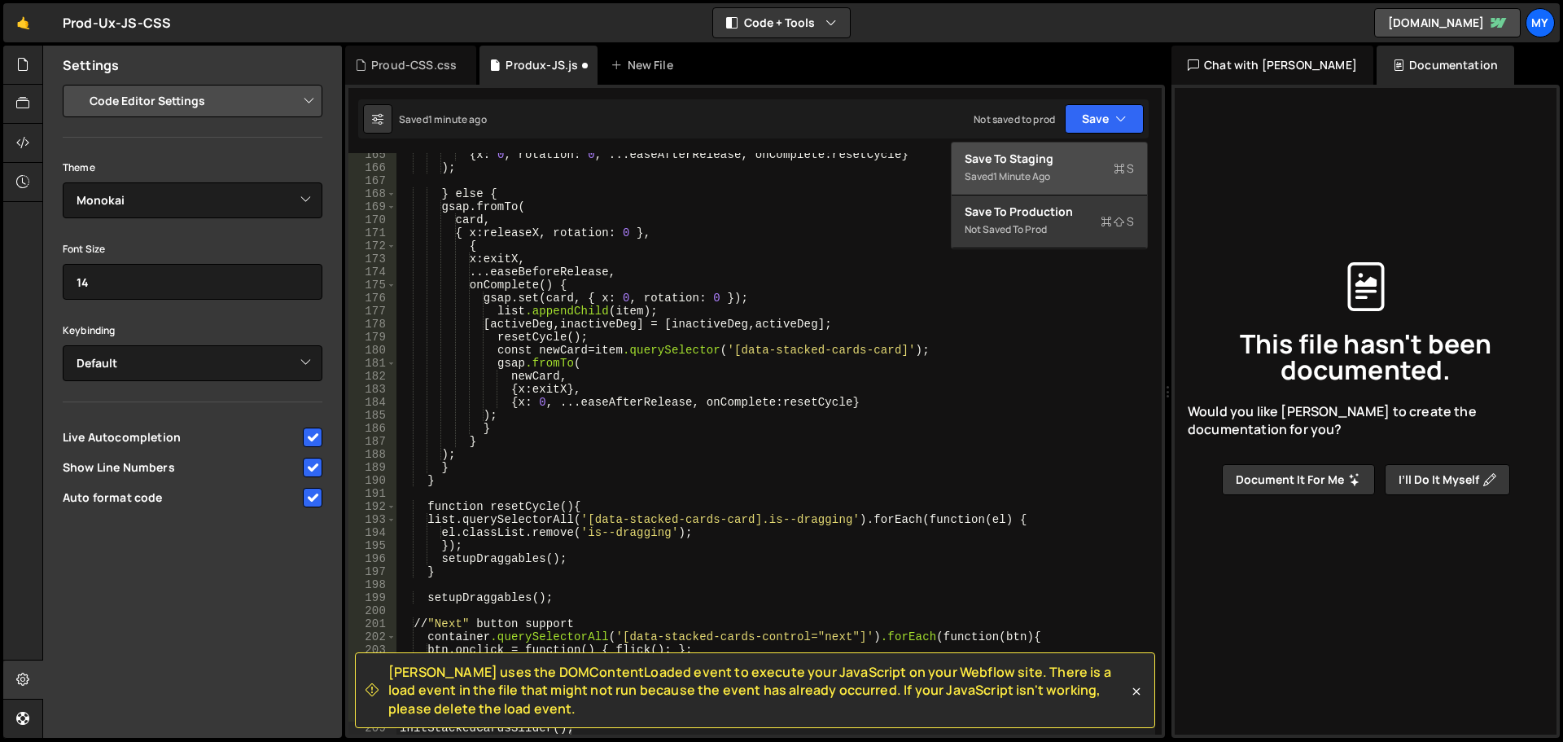
click at [1072, 159] on div "Save to Staging S" at bounding box center [1049, 159] width 169 height 16
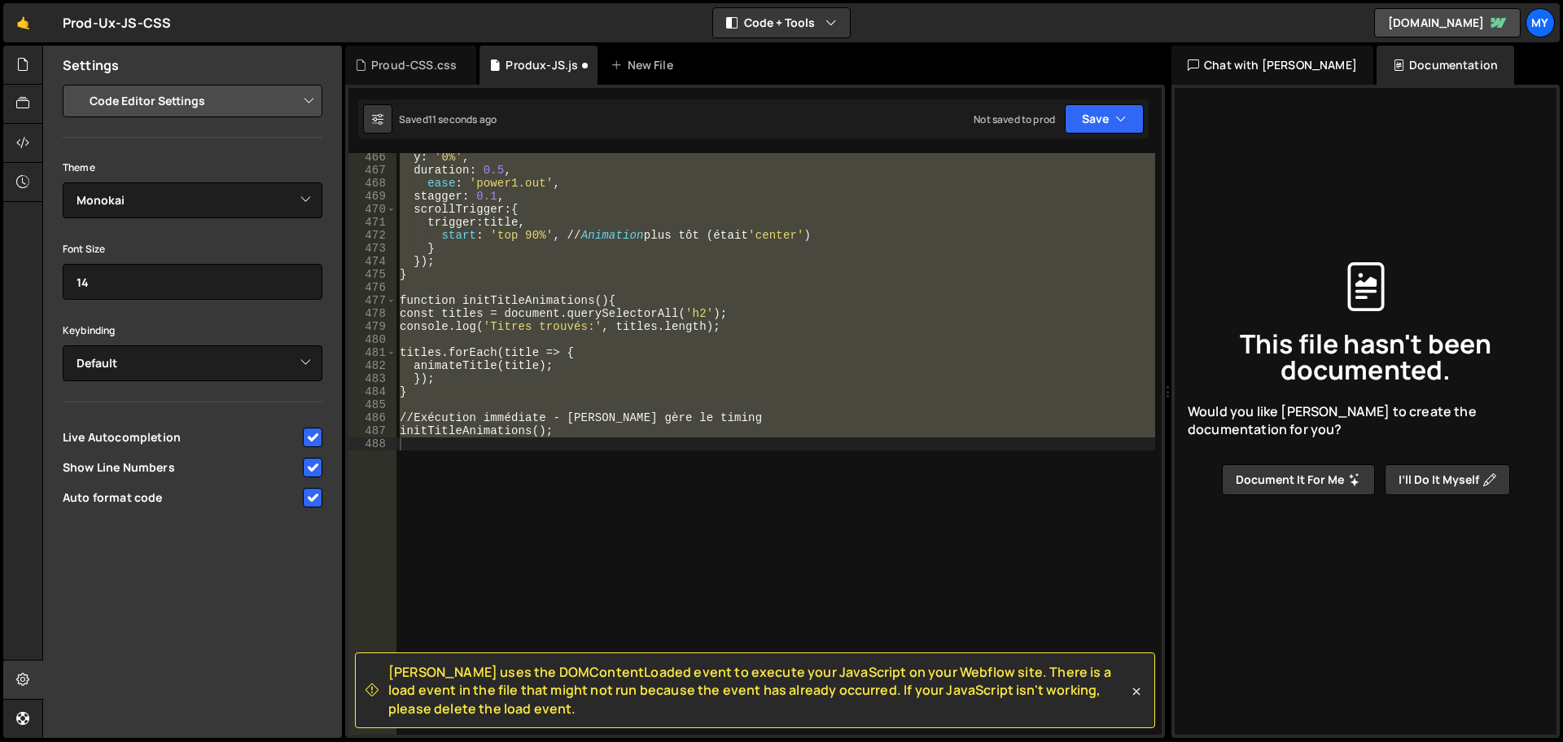
scroll to position [0, 0]
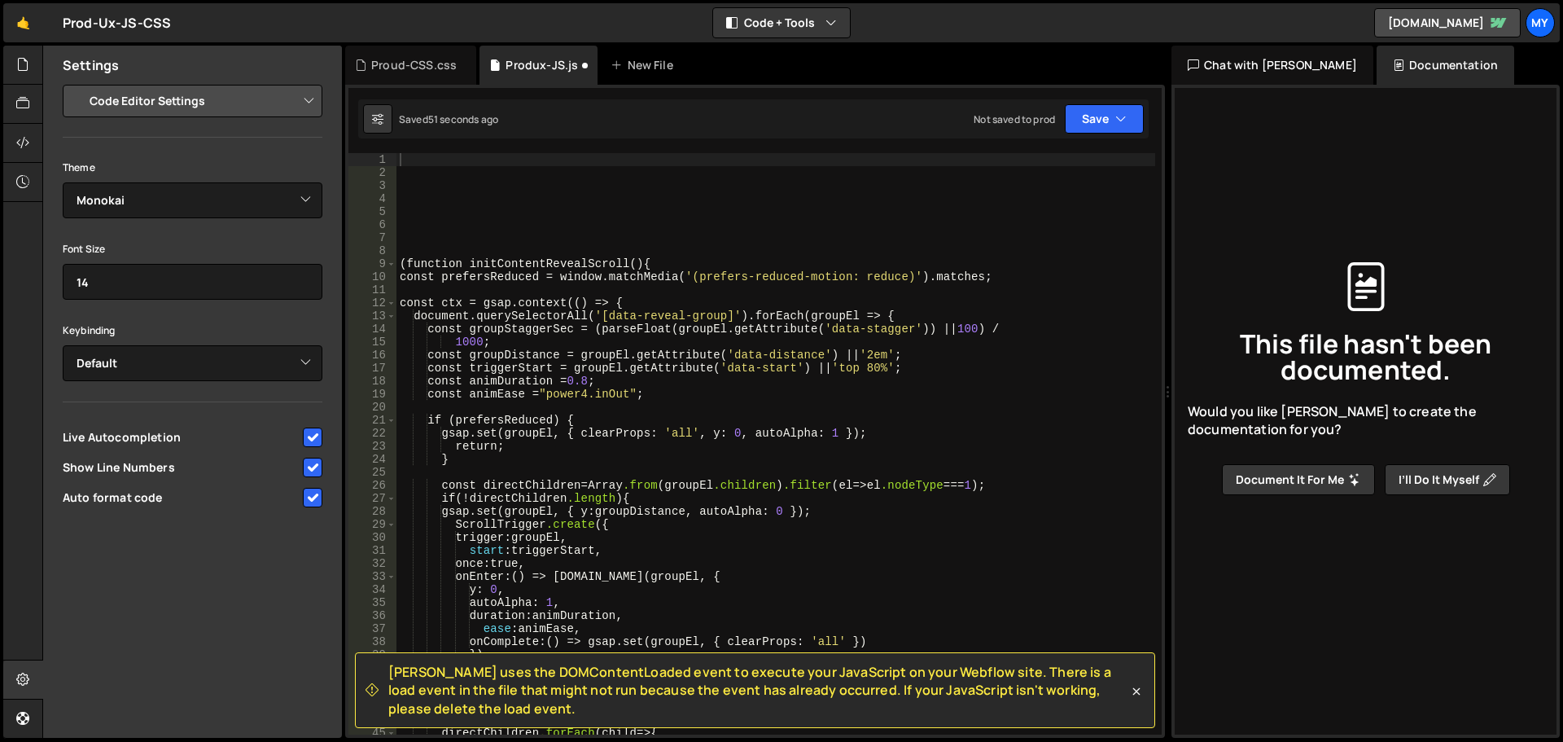
click at [405, 169] on div "( function initContentRevealScroll () { const prefersReduced = window.matchMedi…" at bounding box center [775, 456] width 759 height 607
click at [419, 164] on div "( function initContentRevealScroll () { const prefersReduced = window.matchMedi…" at bounding box center [775, 456] width 759 height 607
paste textarea "initStackedCardsSlider();"
type textarea "initStackedCardsSlider();"
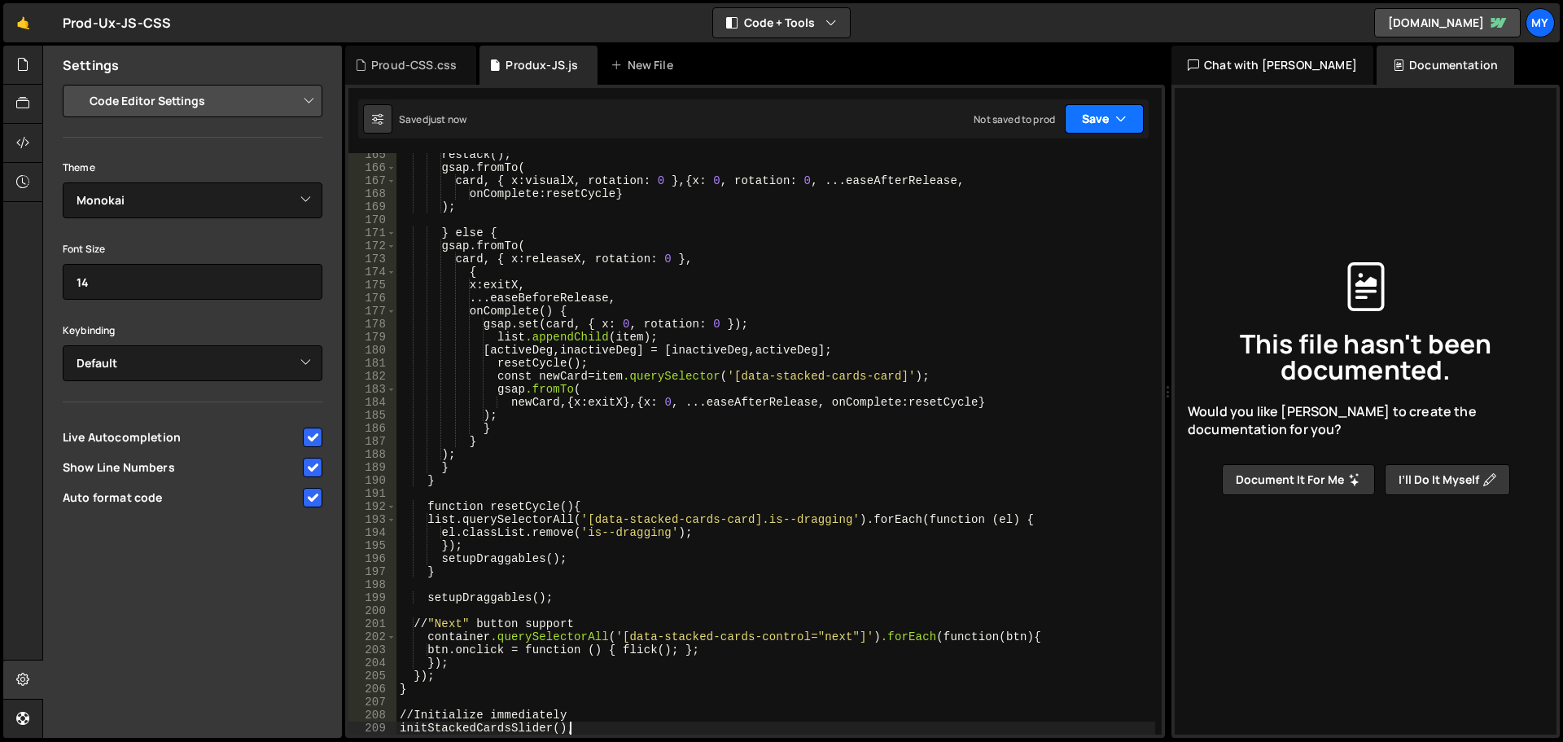
click at [1087, 120] on button "Save" at bounding box center [1104, 118] width 79 height 29
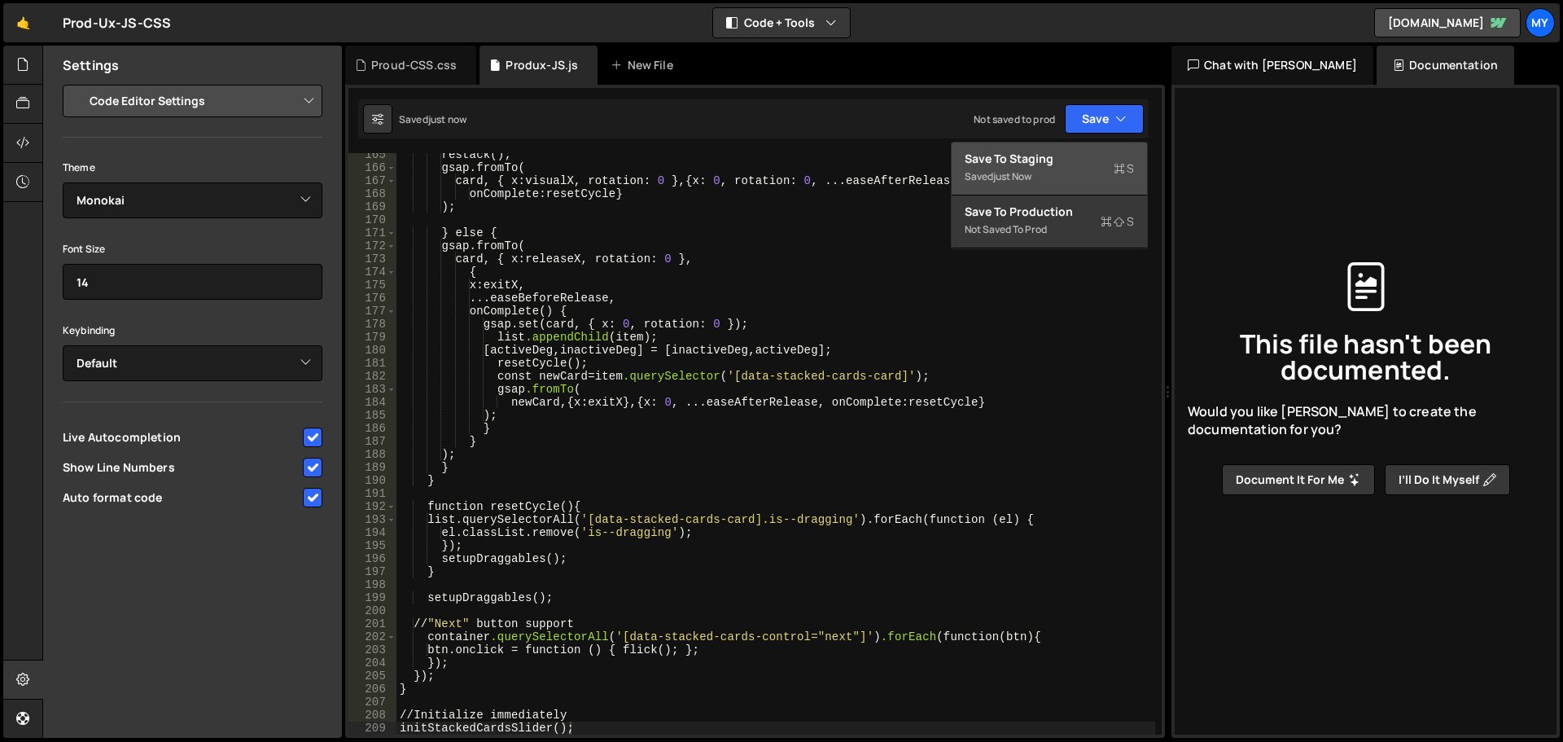
click at [1027, 185] on div "Saved just now" at bounding box center [1049, 177] width 169 height 20
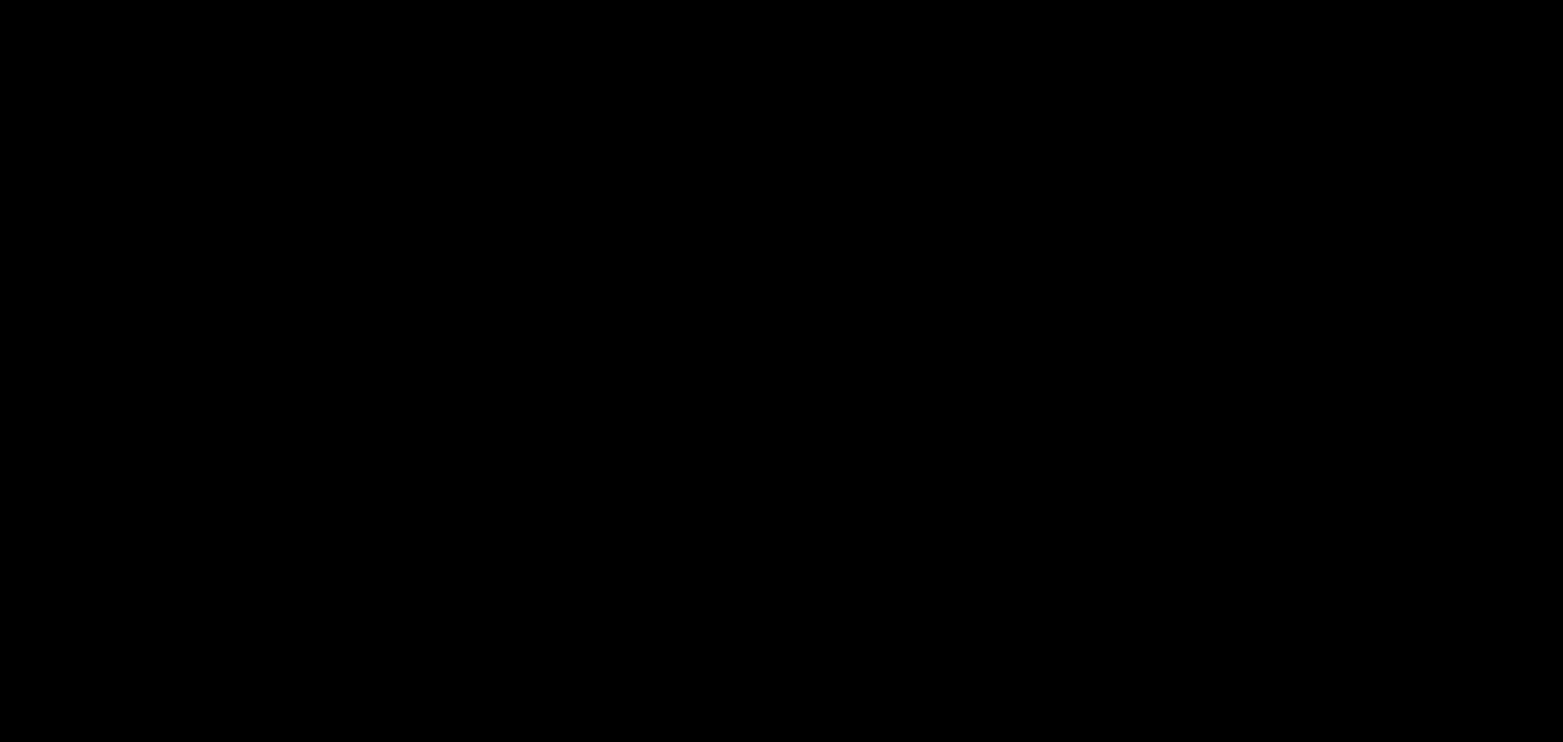
select select "6852f699d9db11ab65a87121"
